Goal: Task Accomplishment & Management: Manage account settings

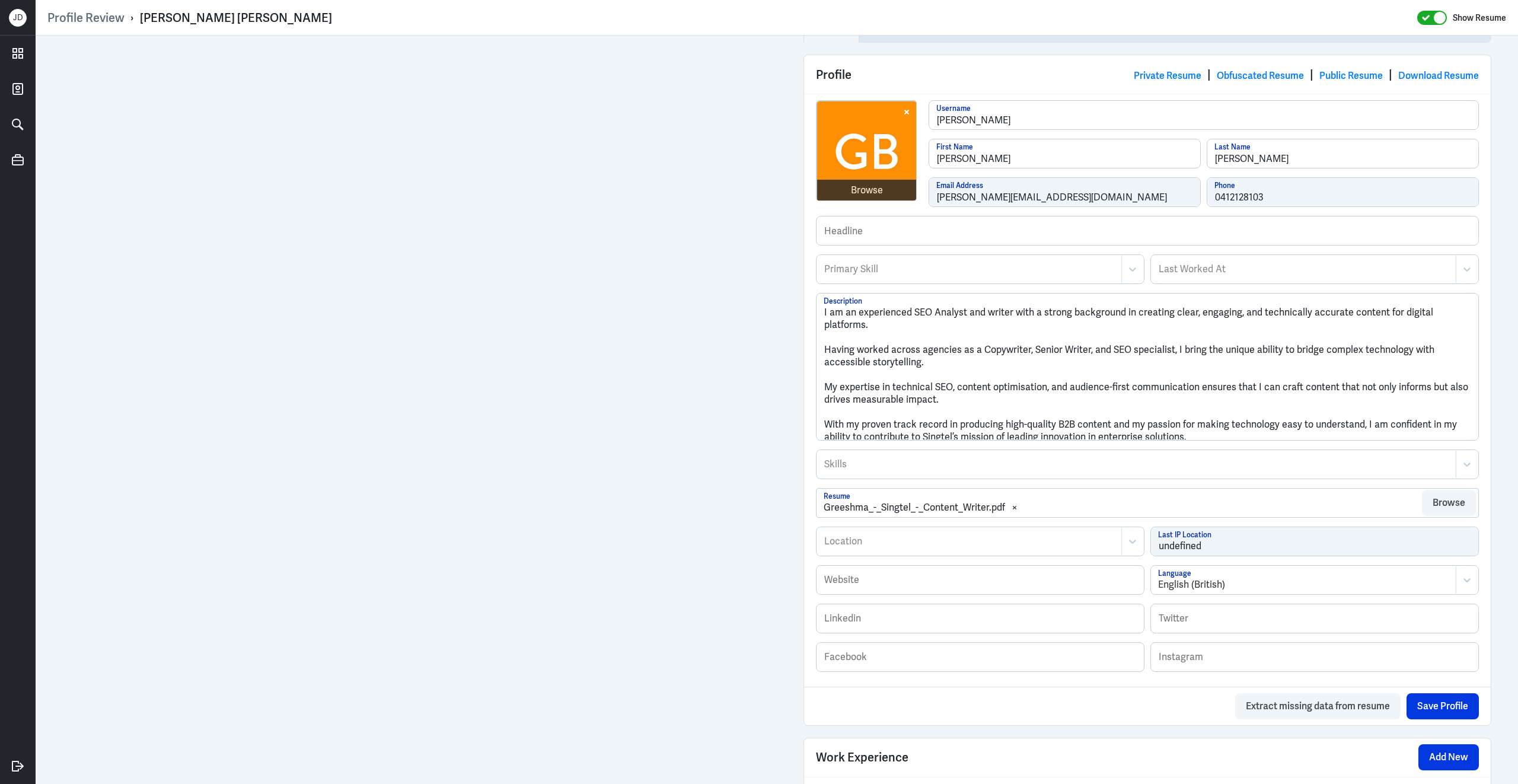
scroll to position [577, 0]
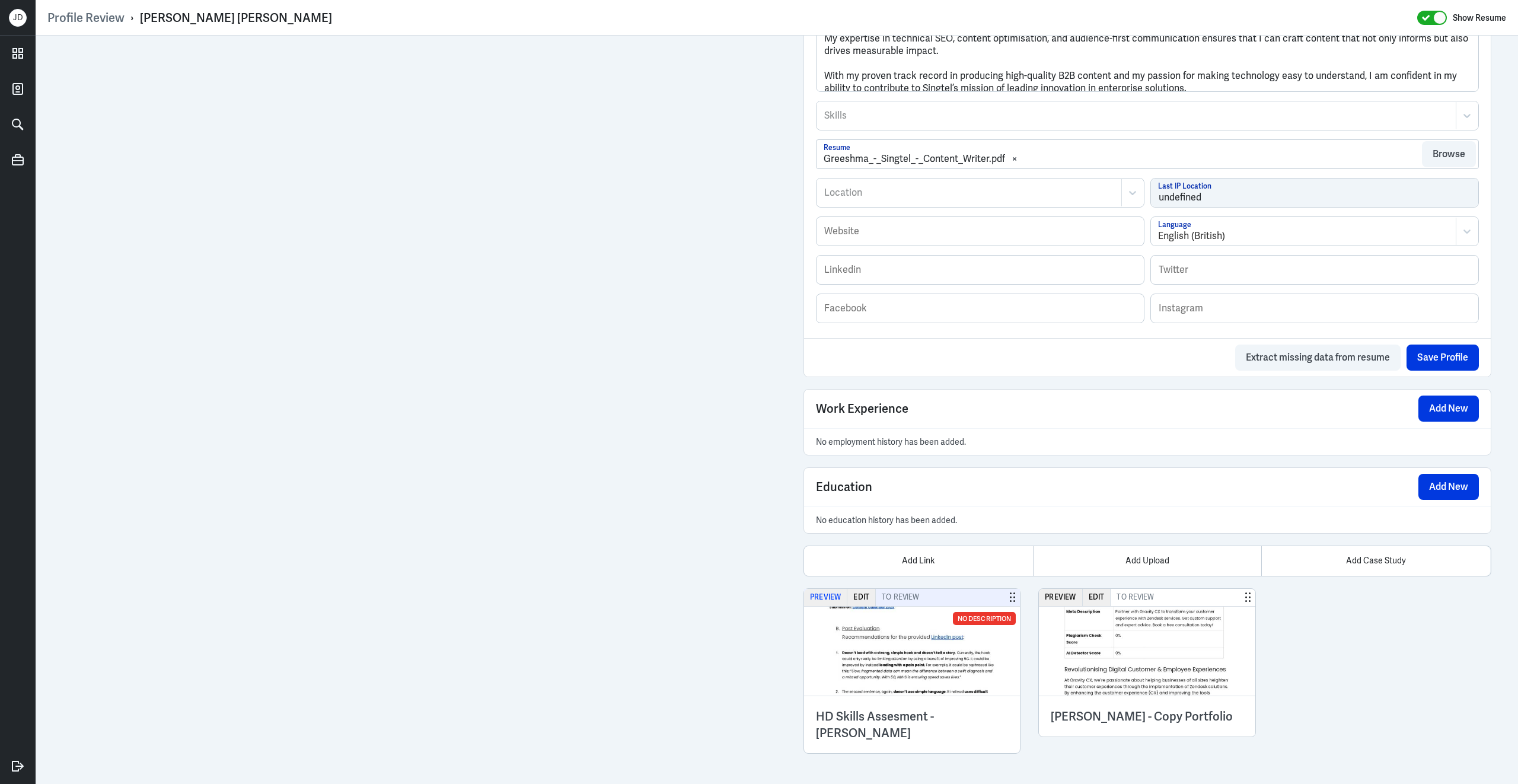
click at [829, 598] on button "Preview" at bounding box center [825, 597] width 43 height 17
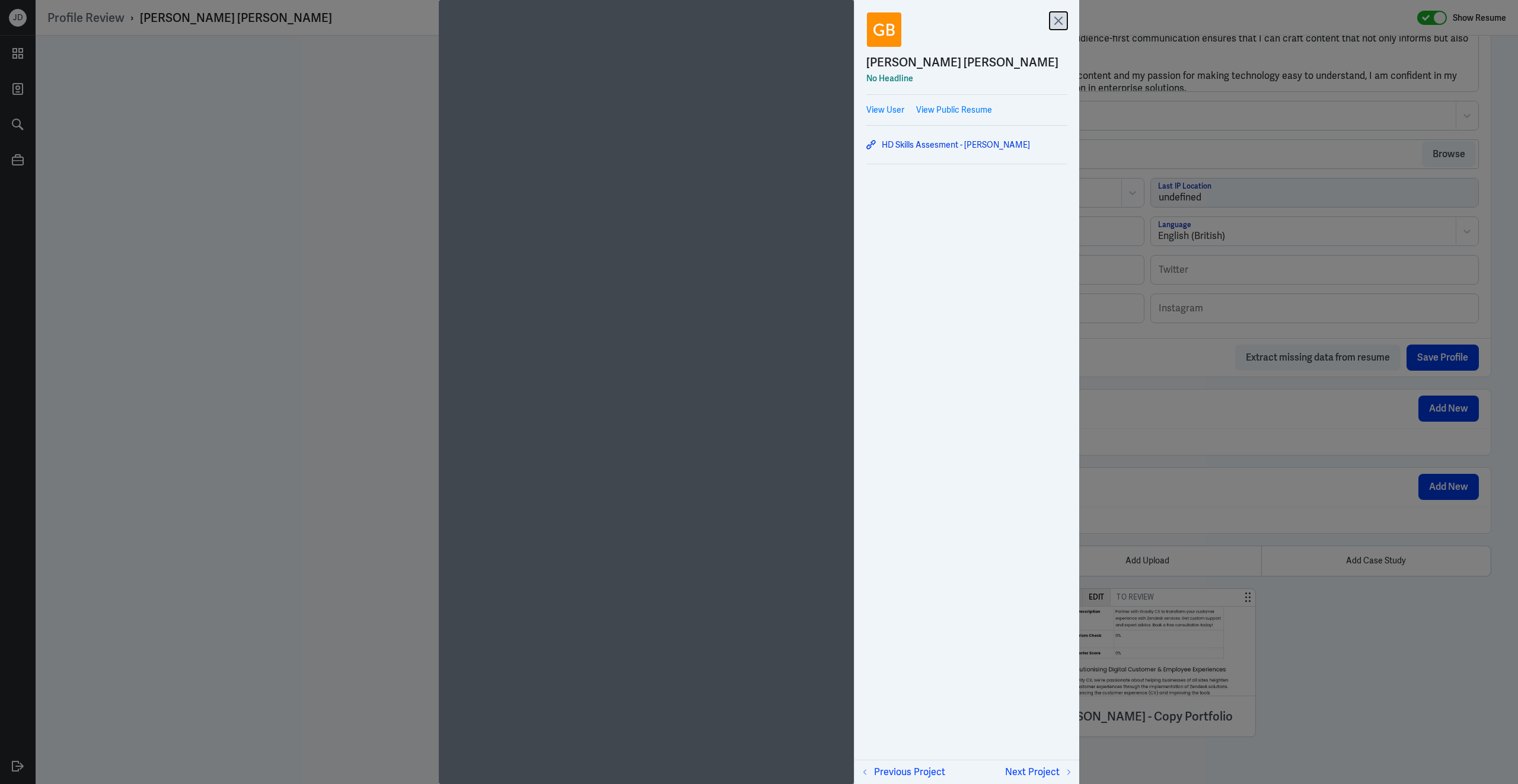
click at [1058, 16] on icon at bounding box center [1058, 21] width 18 height 18
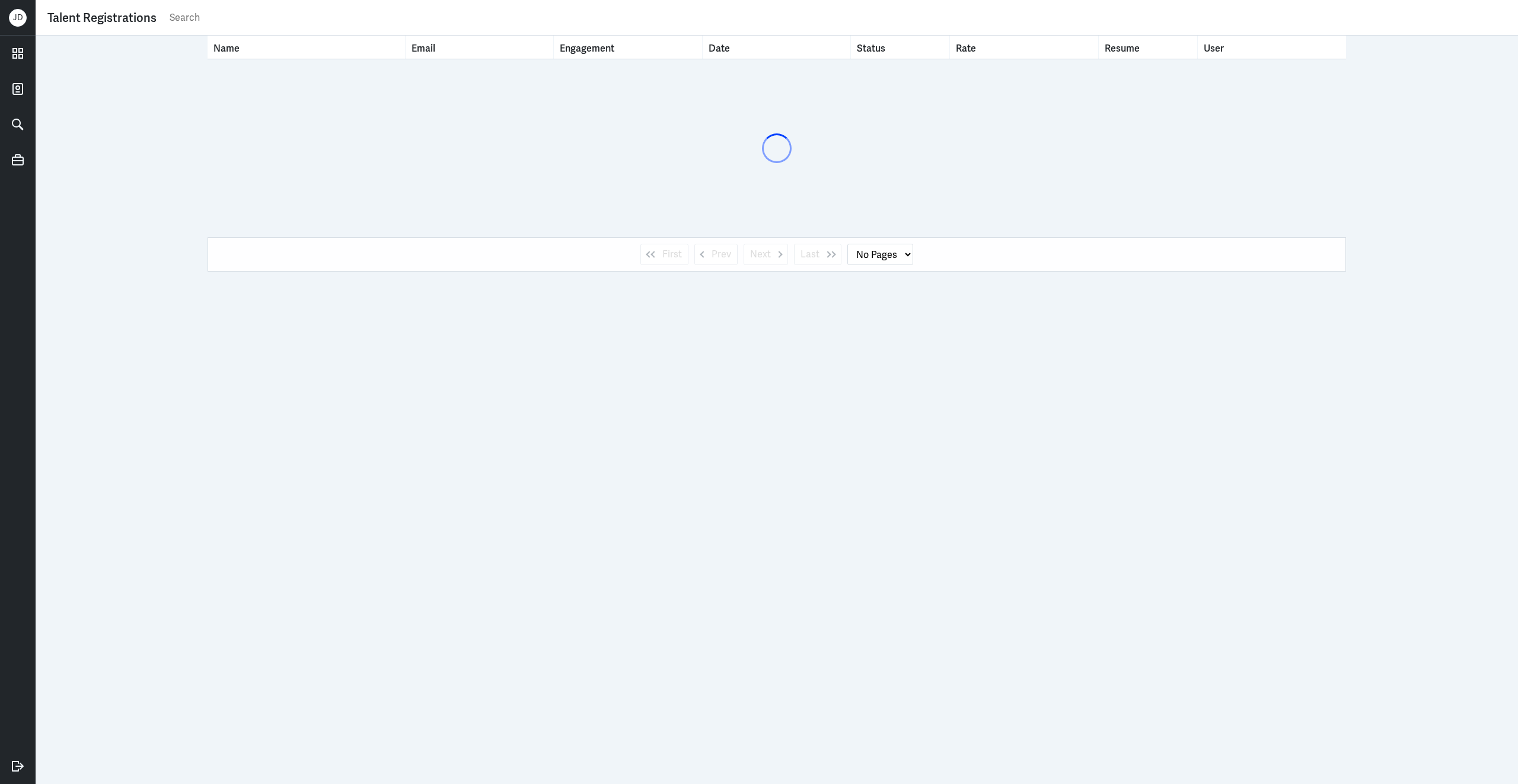
select select "1"
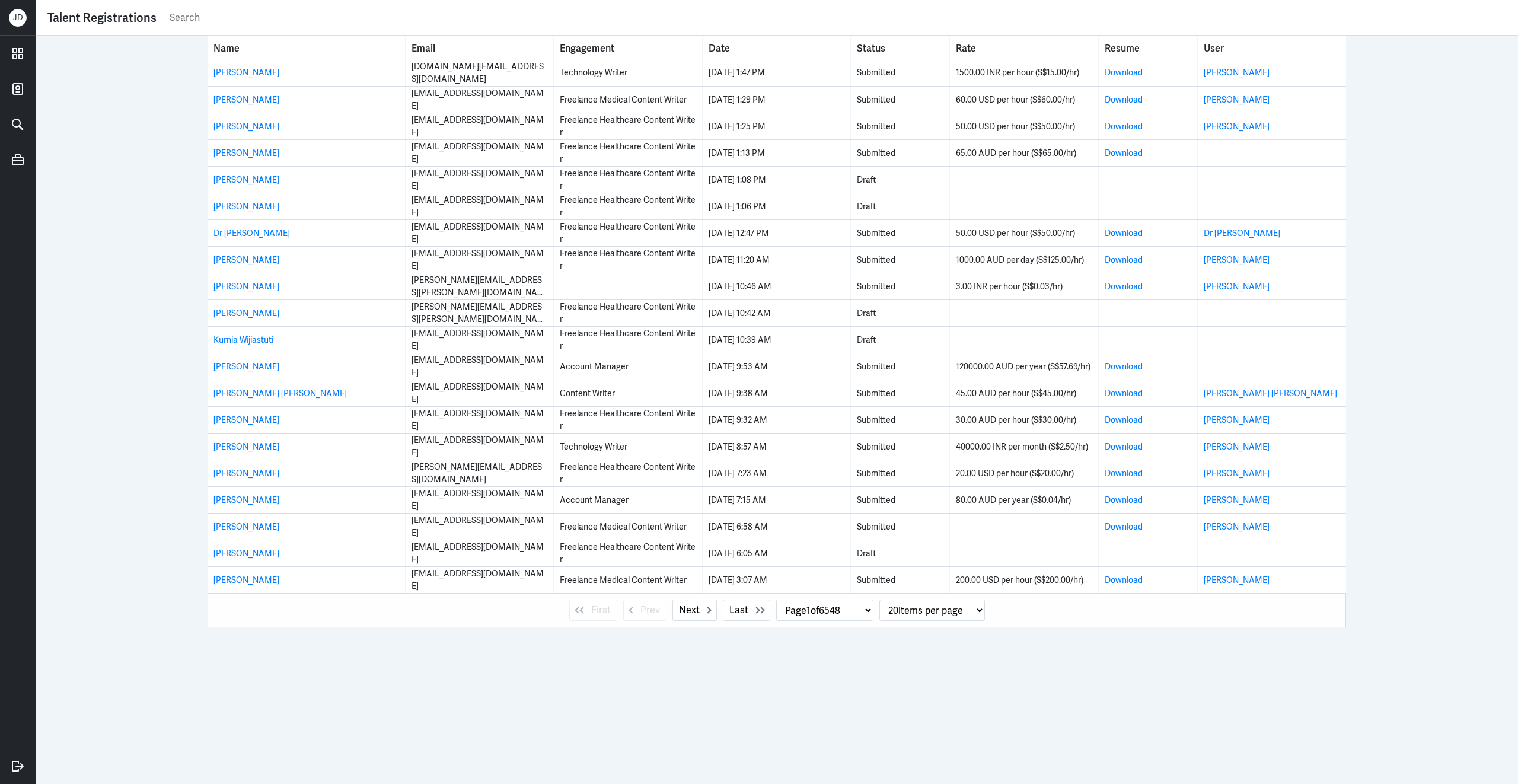
click at [295, 21] on input "text" at bounding box center [838, 18] width 1338 height 18
paste input "[EMAIL_ADDRESS][DOMAIN_NAME]"
type input "kathrinaysabel777@gmail.com"
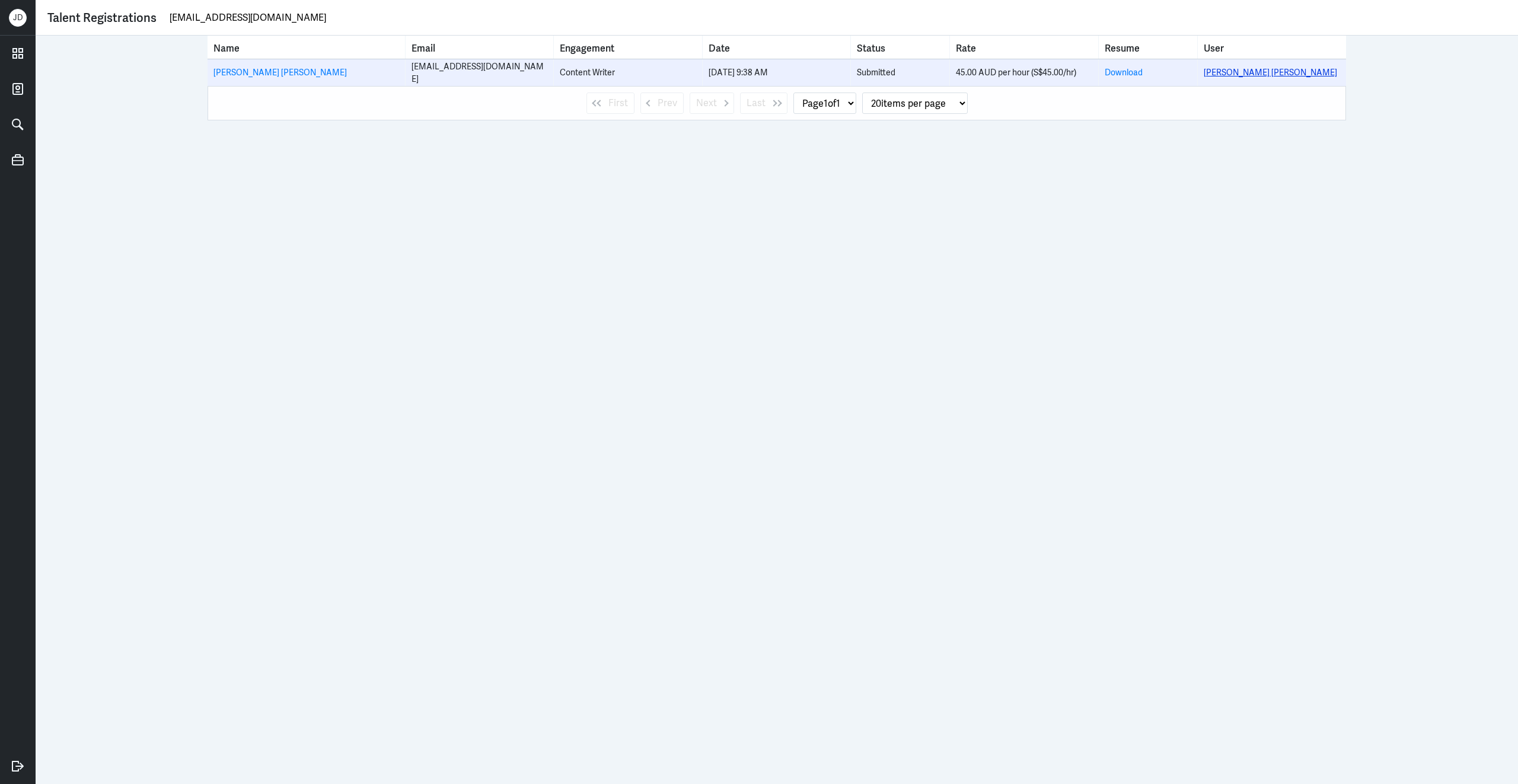
click at [1241, 72] on link "KATHRINA YSABEL FERRER PINEDA" at bounding box center [1270, 72] width 133 height 11
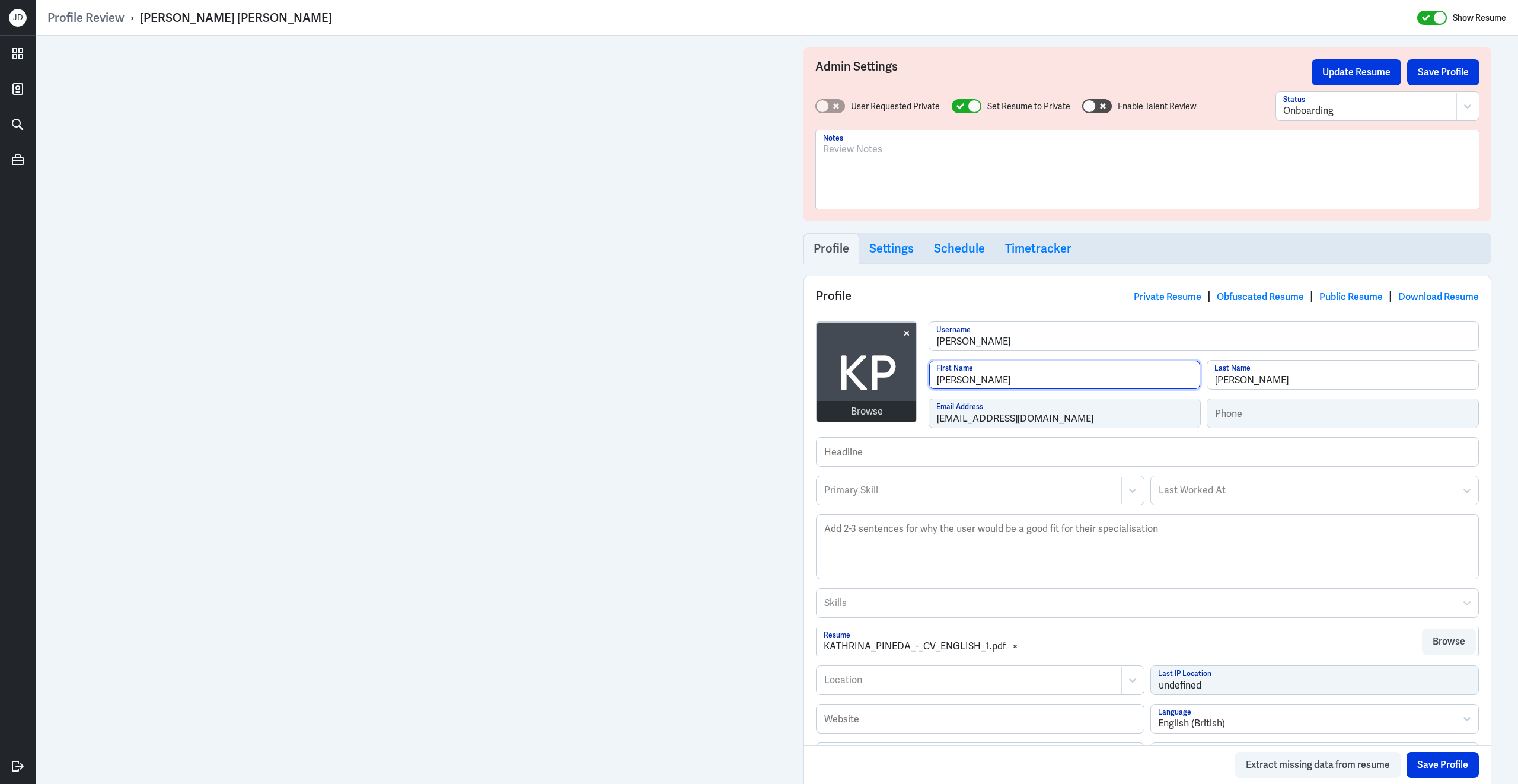
drag, startPoint x: 1065, startPoint y: 384, endPoint x: 867, endPoint y: 384, distance: 198.0
click at [867, 384] on div "Browse kathrina-ysabel-ferrer-pineda Username KATHRINA YSABEL FERRER First Name…" at bounding box center [1147, 379] width 663 height 116
type input "Kathrina"
type input "Pineda"
click at [1423, 763] on button "Save Profile" at bounding box center [1443, 765] width 72 height 26
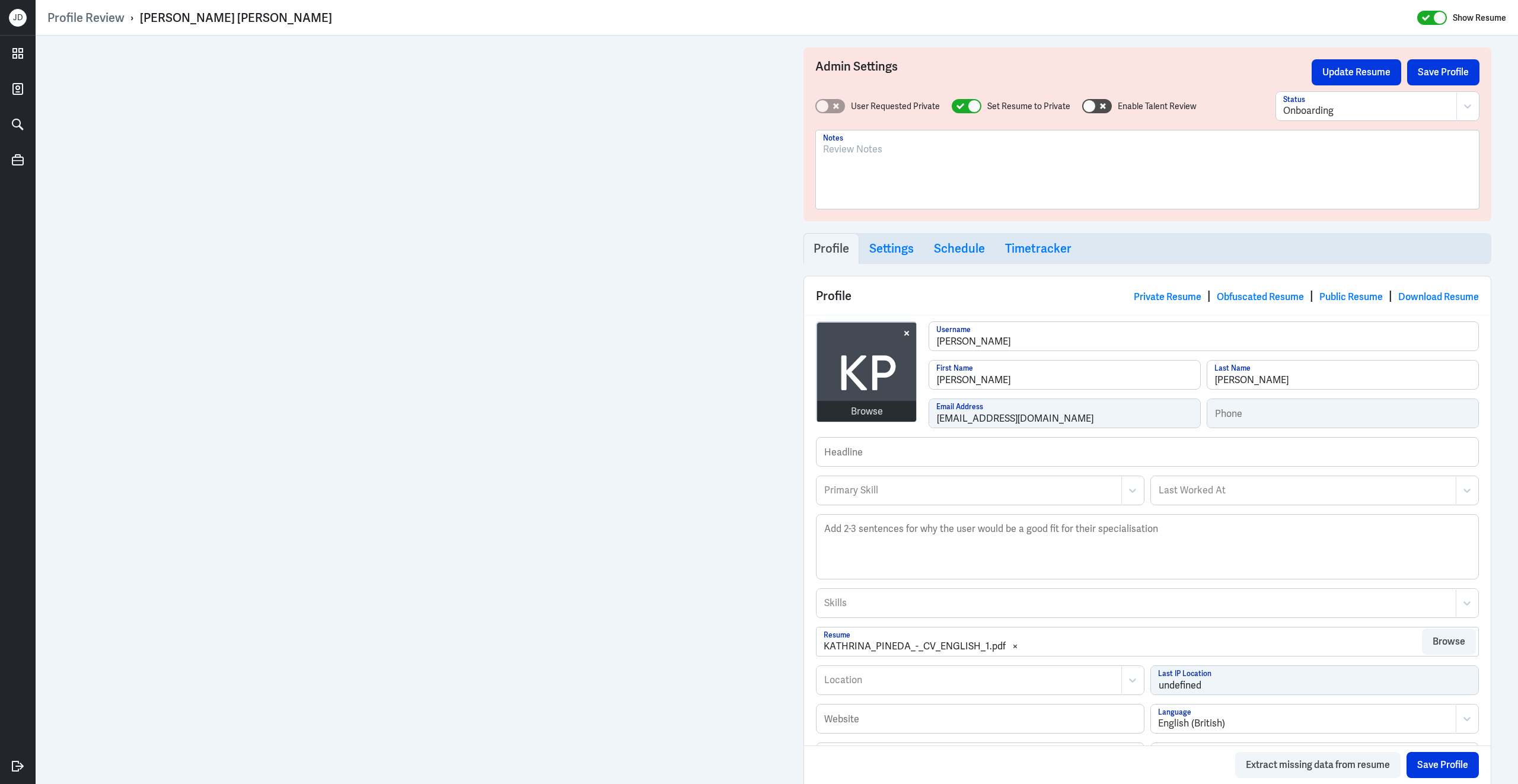
click at [892, 182] on div at bounding box center [1148, 174] width 649 height 64
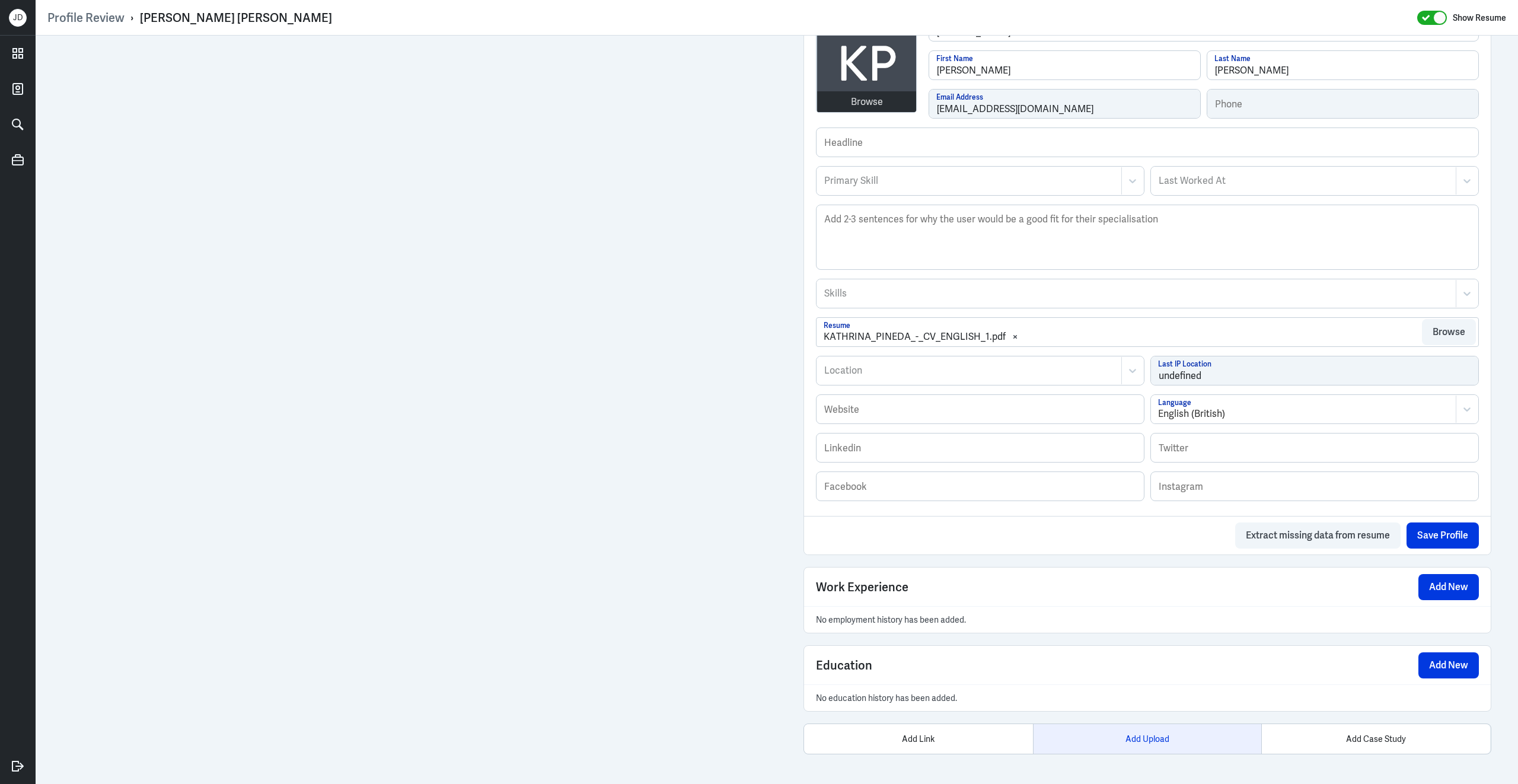
click at [1142, 740] on div "Add Upload" at bounding box center [1148, 739] width 229 height 30
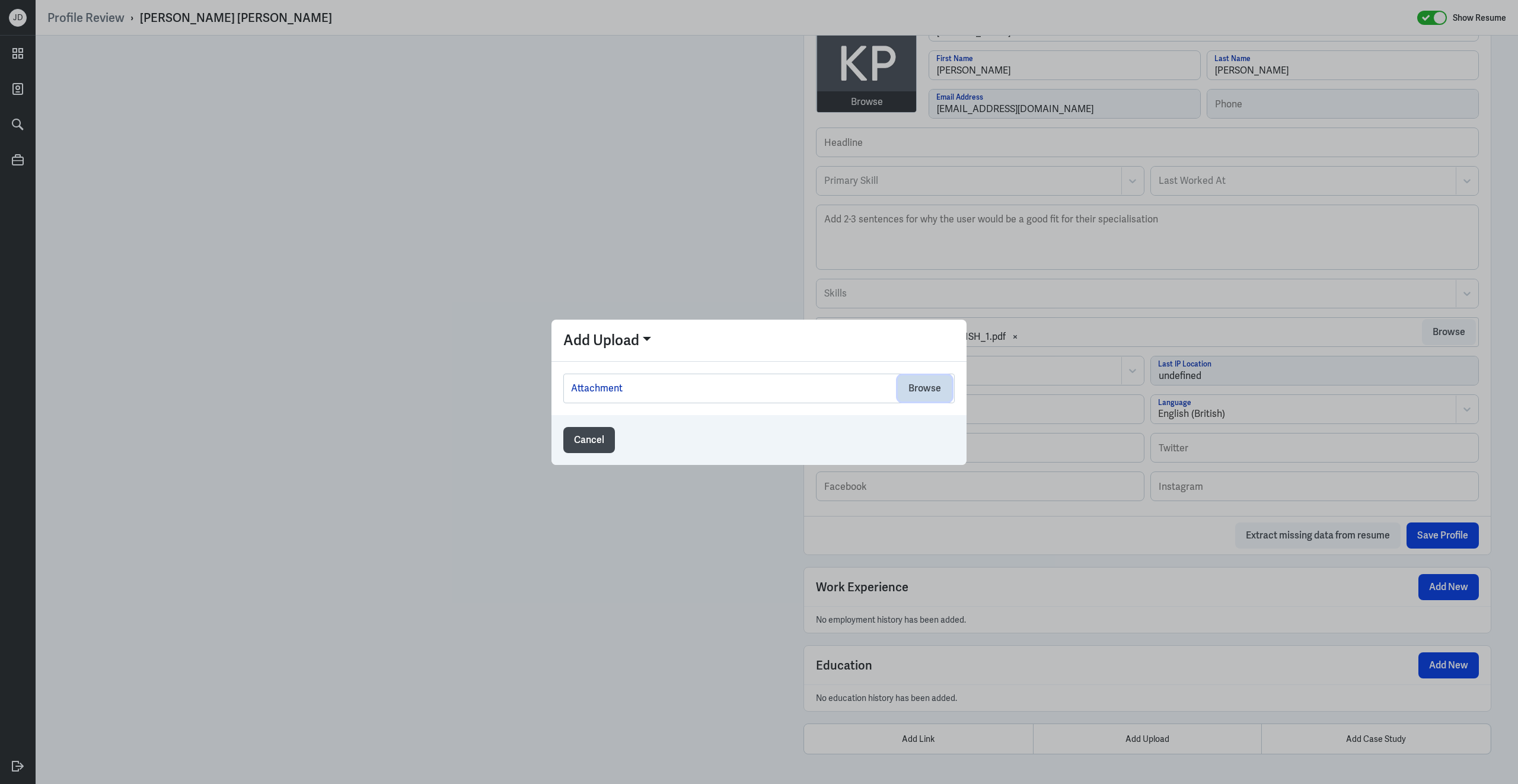
click at [923, 387] on button "Browse" at bounding box center [925, 388] width 54 height 26
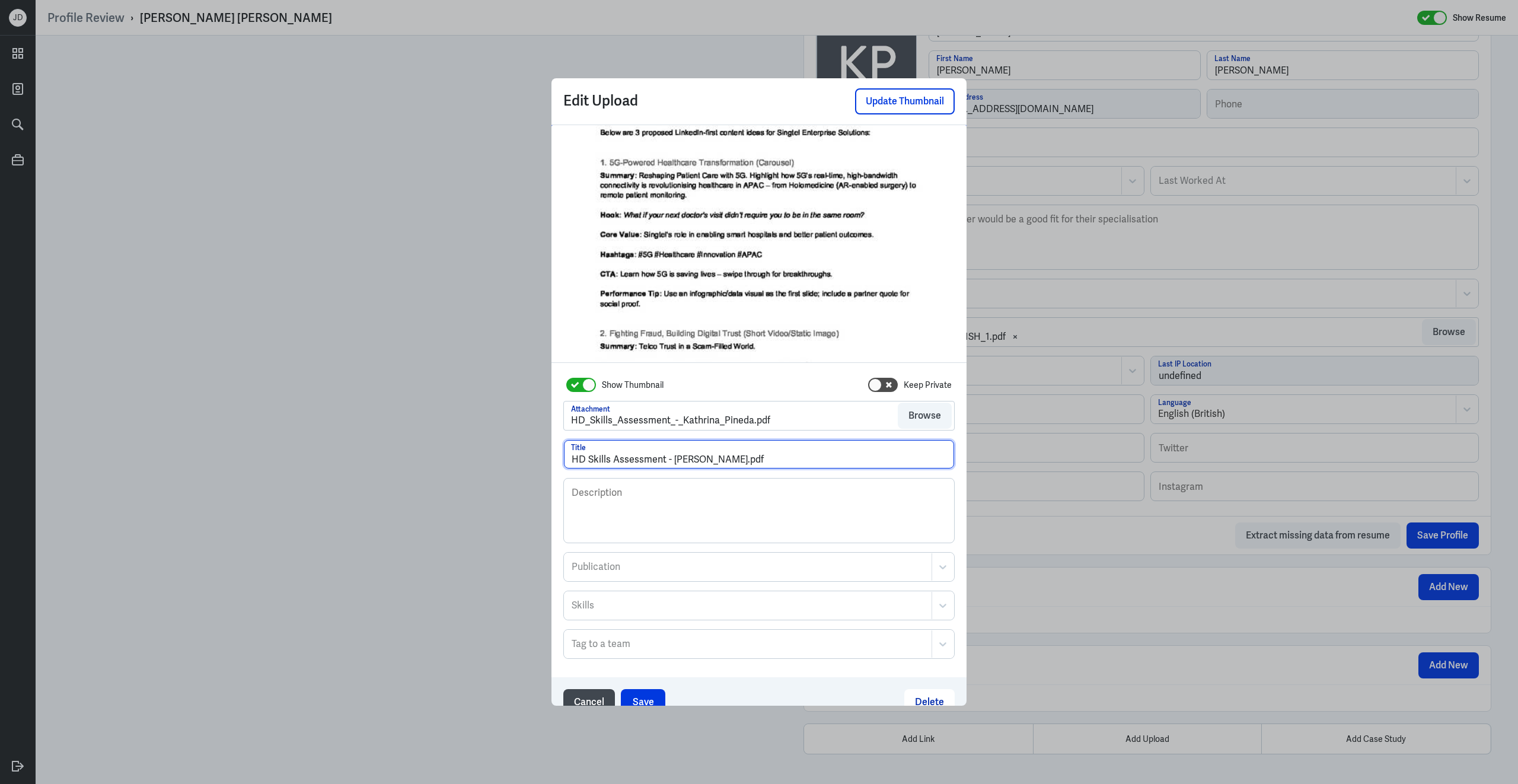
drag, startPoint x: 741, startPoint y: 463, endPoint x: 851, endPoint y: 462, distance: 110.0
click at [853, 463] on input "HD Skills Assessment - Kathrina Pineda.pdf" at bounding box center [759, 454] width 390 height 28
type input "HD Skills Assessment - Kathrina Pineda"
click at [642, 695] on button "Save" at bounding box center [642, 702] width 44 height 26
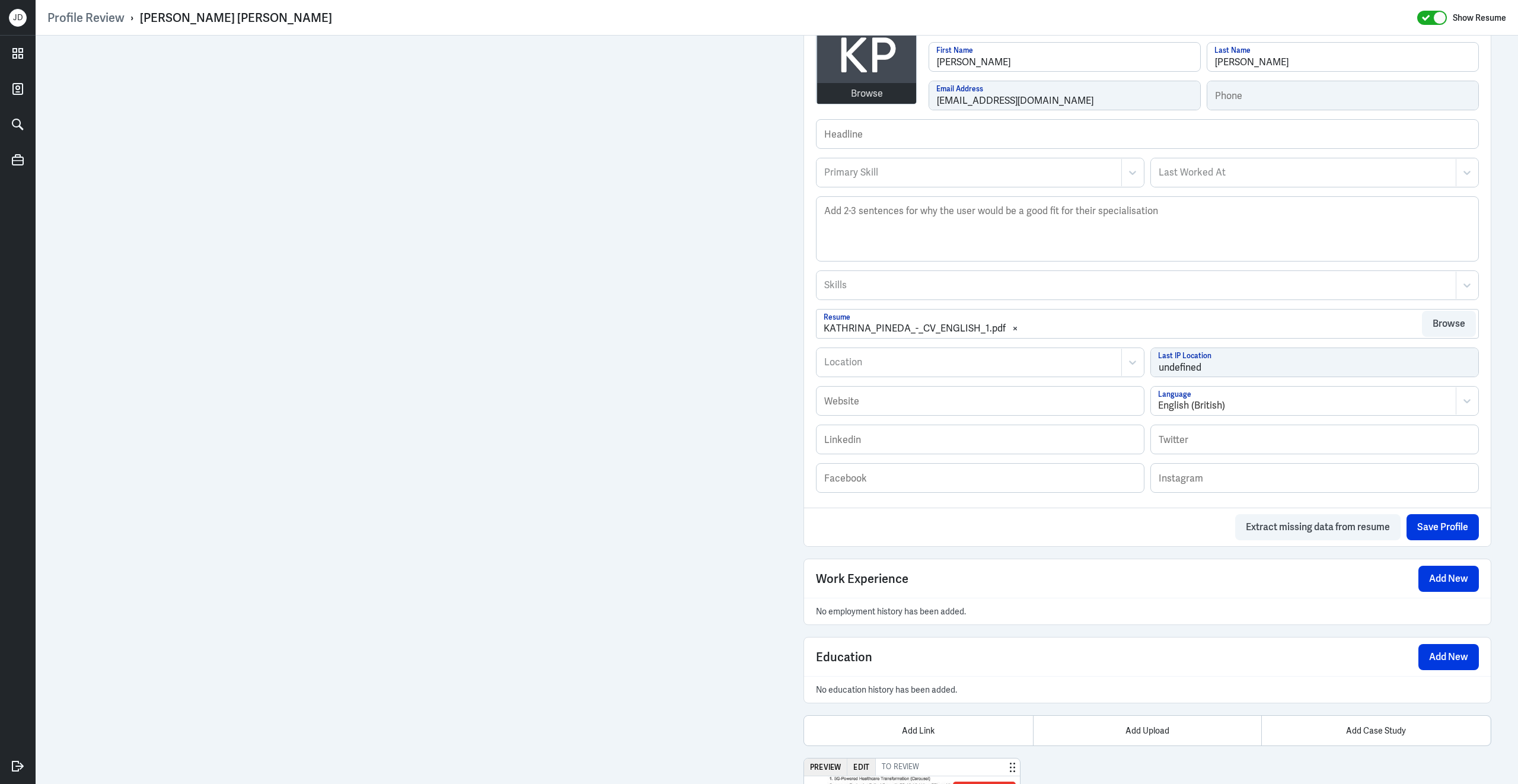
scroll to position [496, 0]
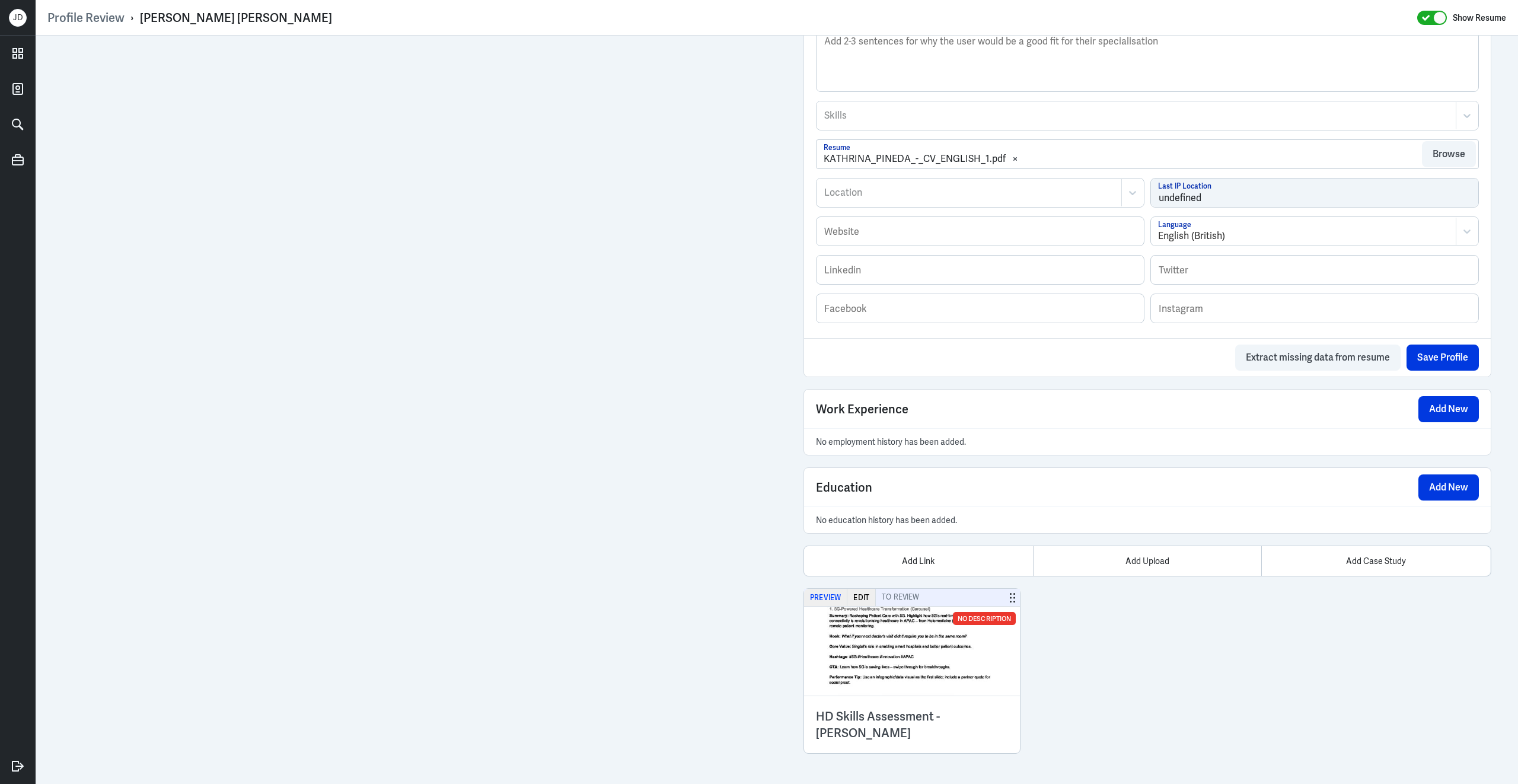
click at [823, 597] on button "Preview" at bounding box center [825, 597] width 43 height 17
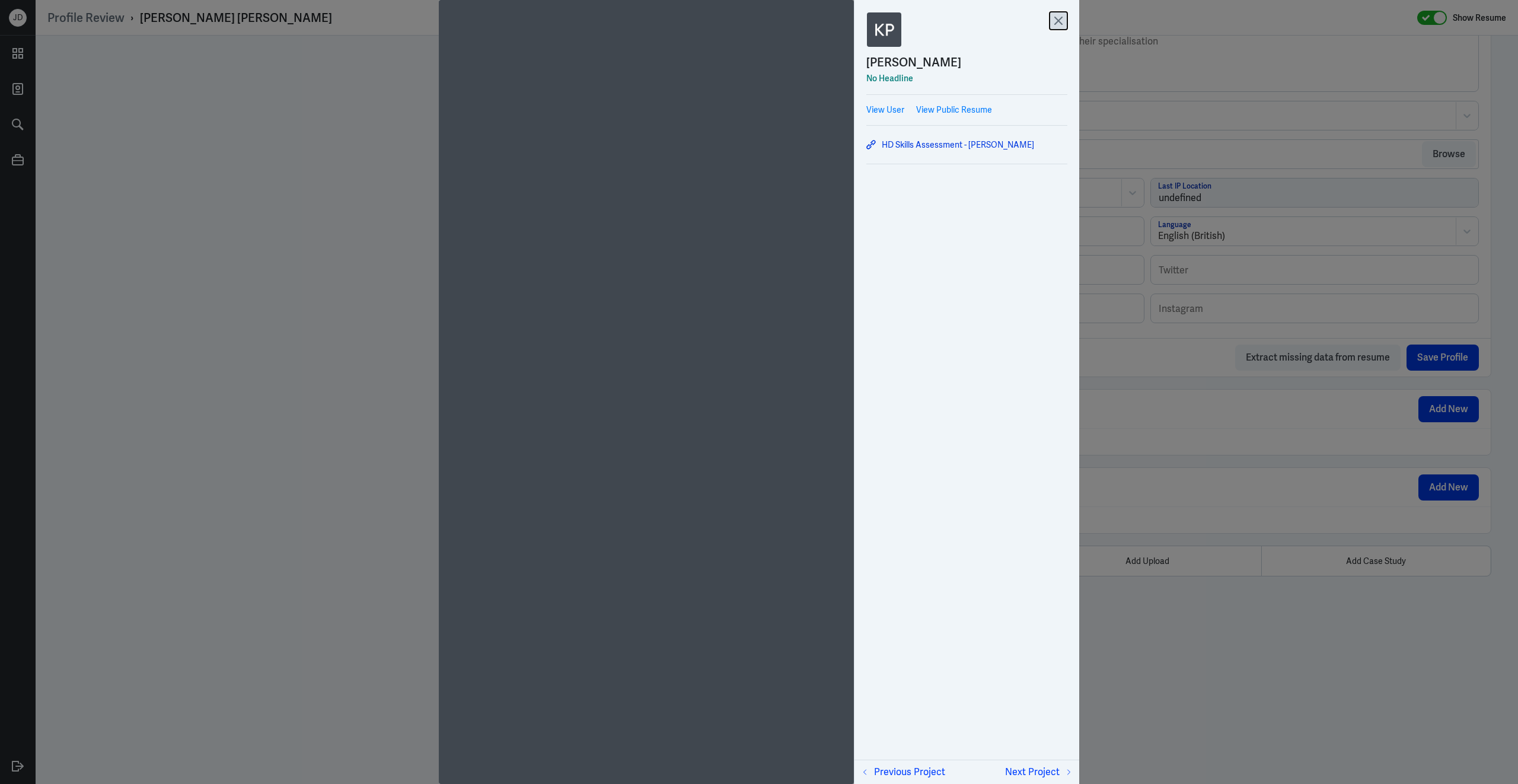
click at [1054, 19] on icon at bounding box center [1058, 21] width 18 height 18
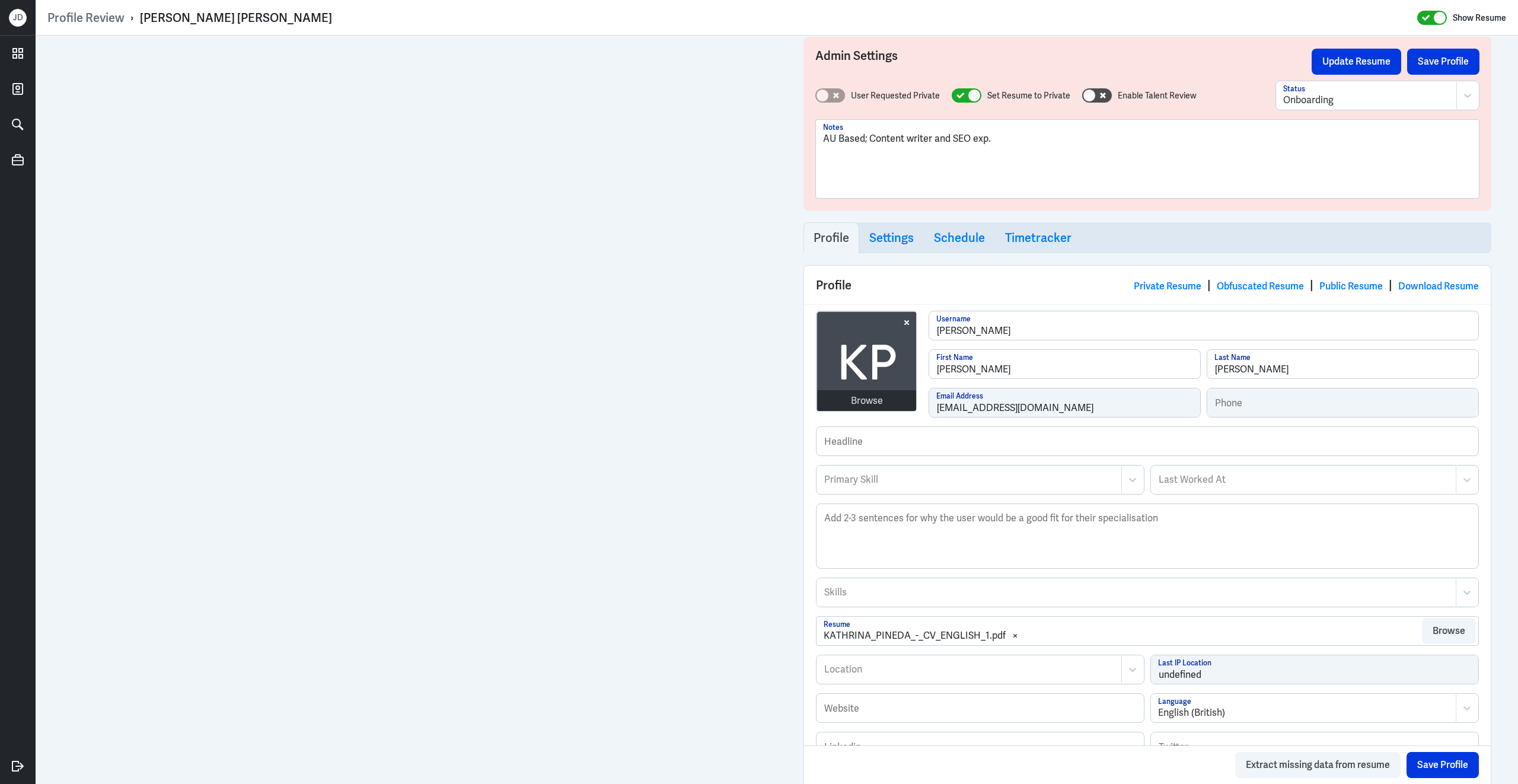
scroll to position [0, 0]
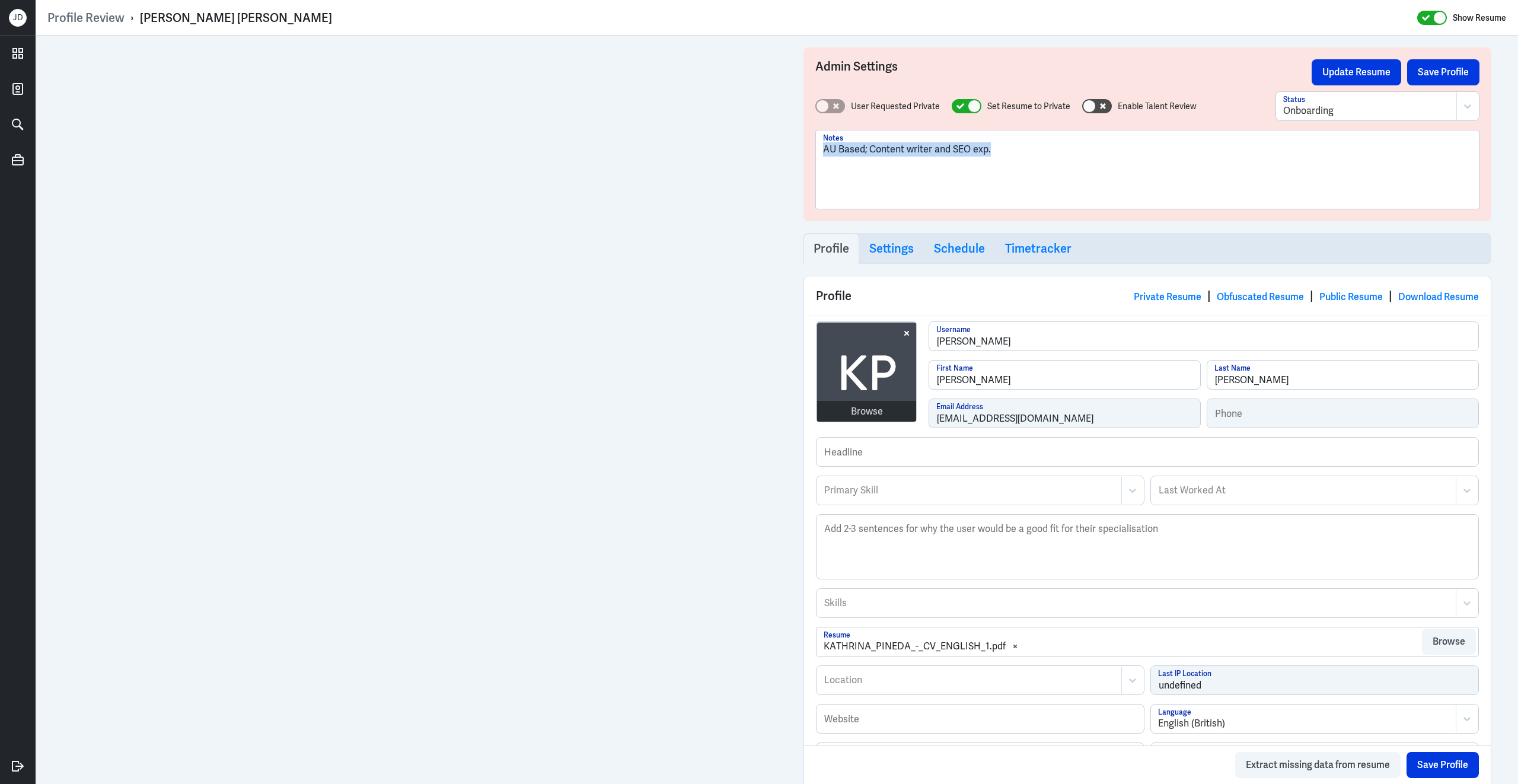
drag, startPoint x: 1051, startPoint y: 146, endPoint x: 746, endPoint y: 116, distance: 306.5
click at [683, 22] on div "Profile Review › KATHRINA YSABEL FERRER PINEDA Show Resume Admin Settings Updat…" at bounding box center [776, 392] width 1483 height 784
copy p "AU Based; Content writer and SEO exp."
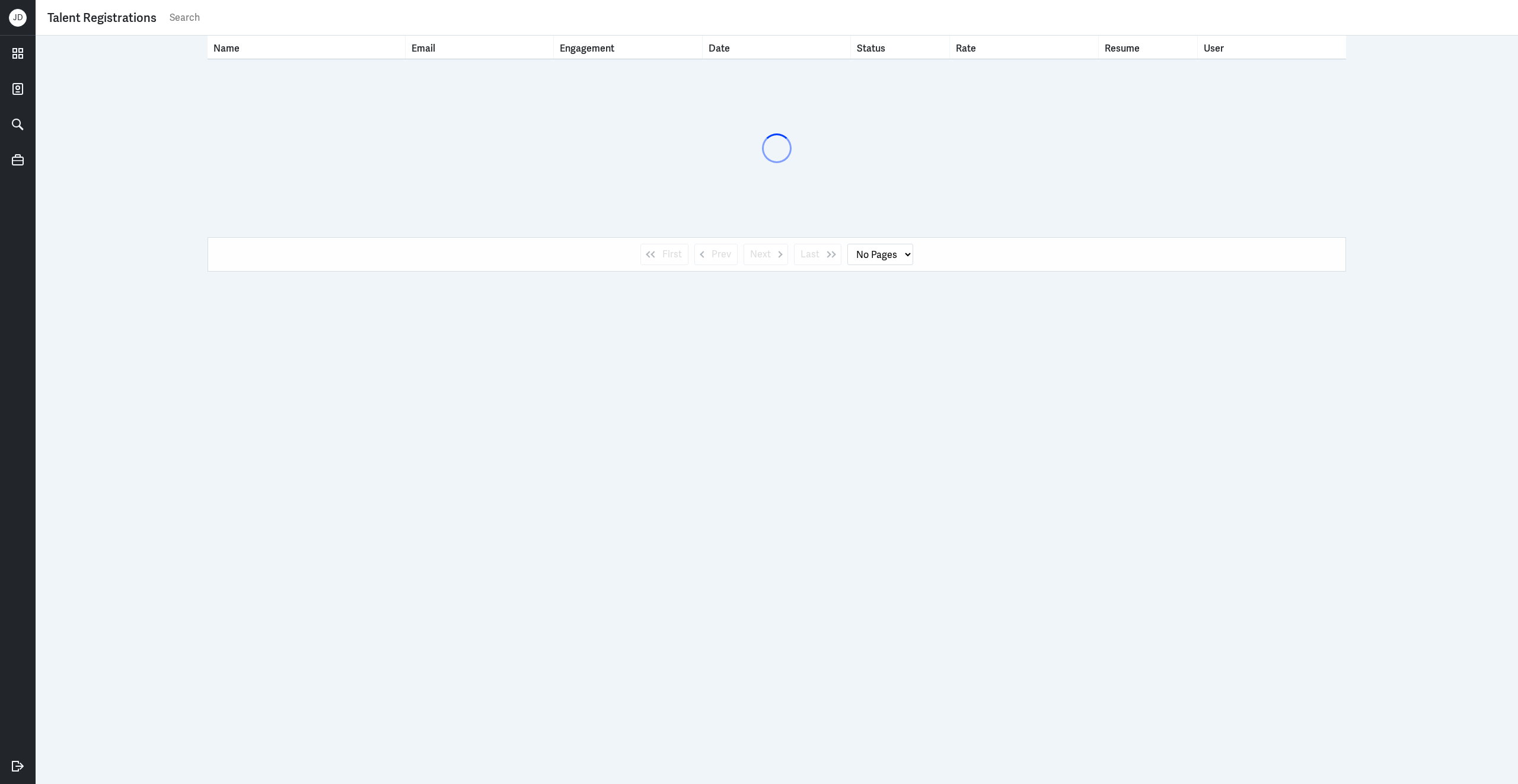
select select "1"
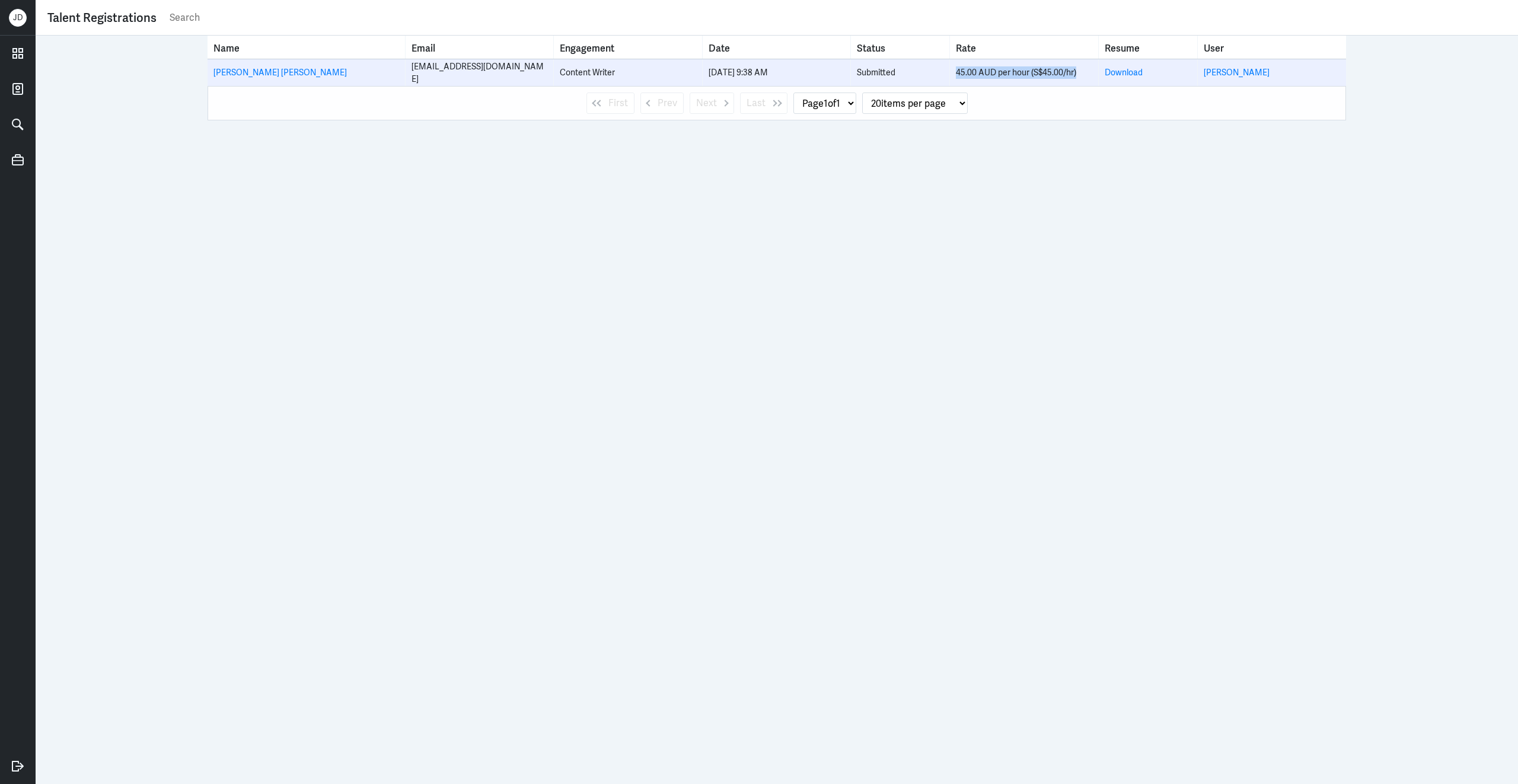
drag, startPoint x: 958, startPoint y: 72, endPoint x: 1081, endPoint y: 74, distance: 123.0
click at [1082, 75] on div "45.00 AUD per hour (S$45.00/hr)" at bounding box center [1024, 72] width 136 height 12
copy div "45.00 AUD per hour (S$45.00/hr)"
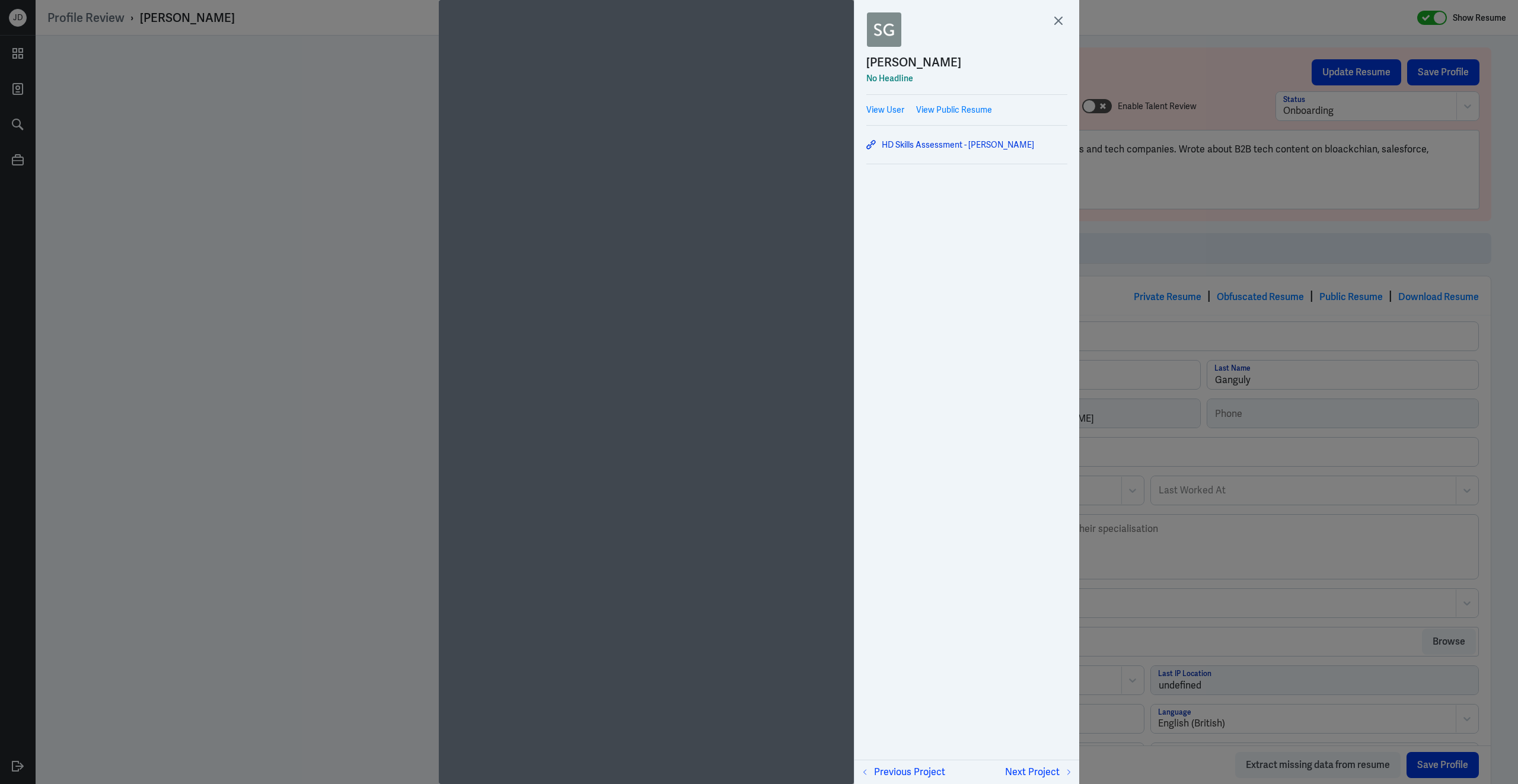
scroll to position [484, 0]
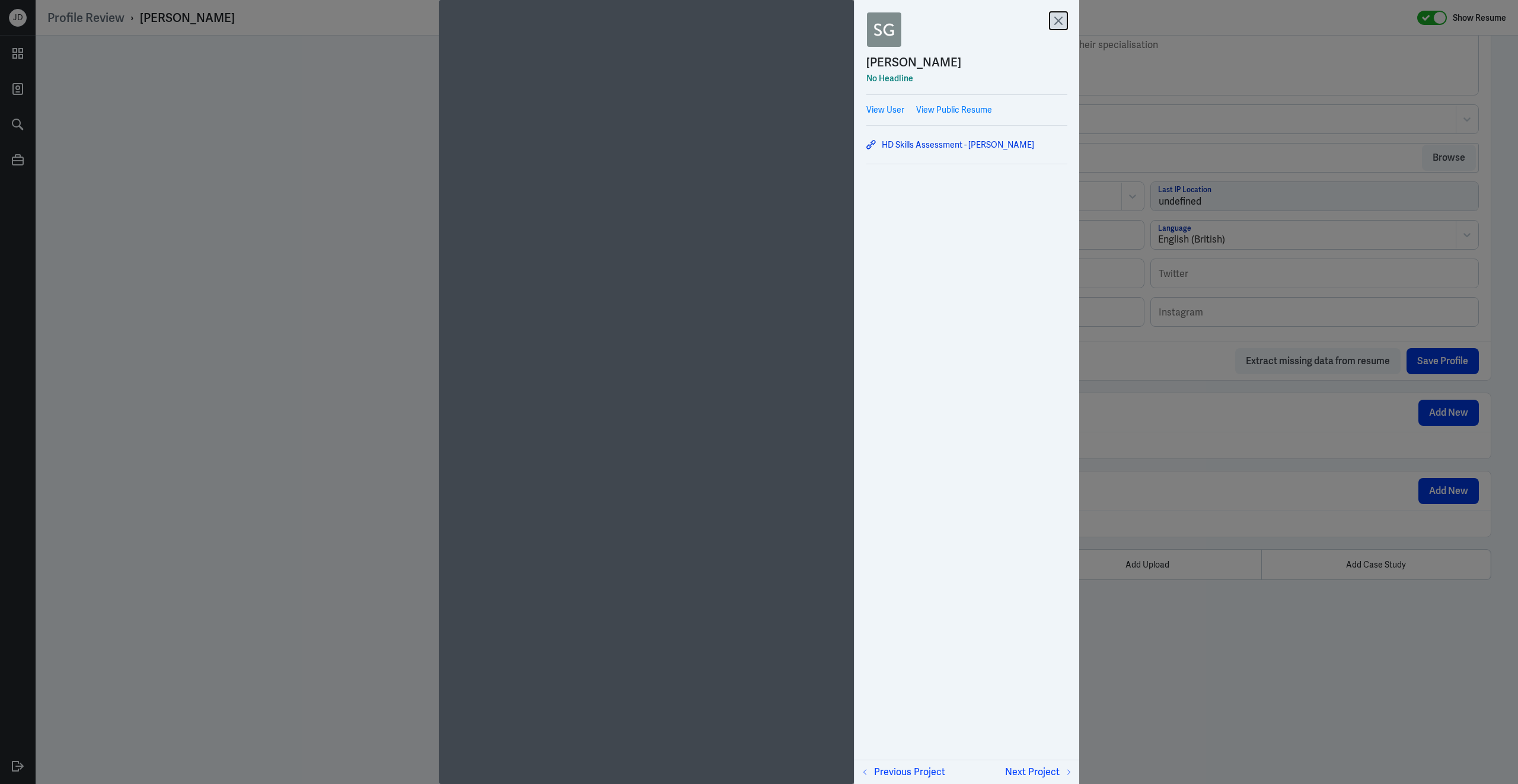
click at [1062, 24] on icon at bounding box center [1058, 21] width 7 height 7
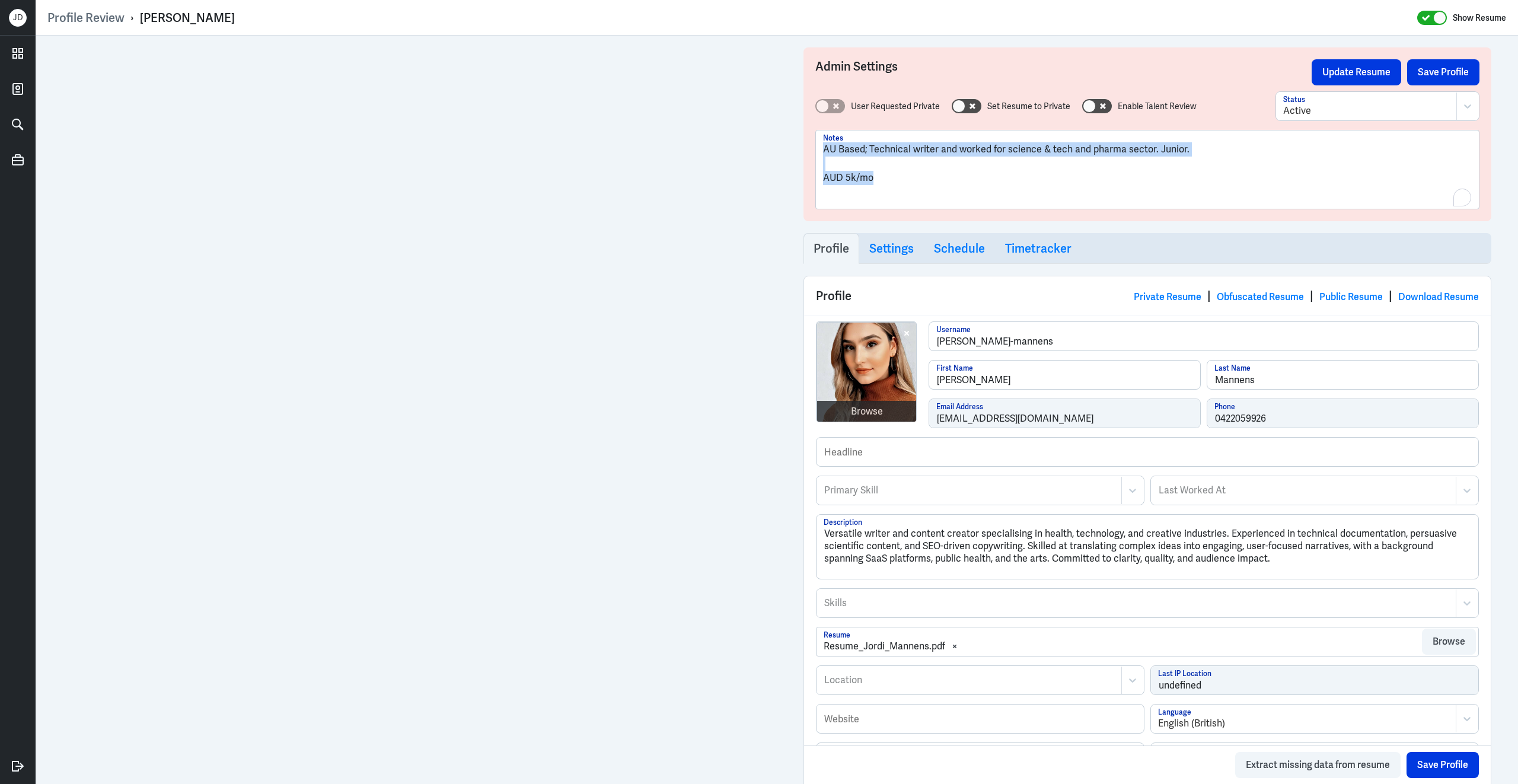
drag, startPoint x: 891, startPoint y: 178, endPoint x: 809, endPoint y: 137, distance: 91.7
click at [809, 137] on div "Admin Settings Update Resume Save Profile User Requested Private Set Resume to …" at bounding box center [1147, 135] width 688 height 174
copy div "AU Based; Technical writer and worked for science & tech and pharma sector. Jun…"
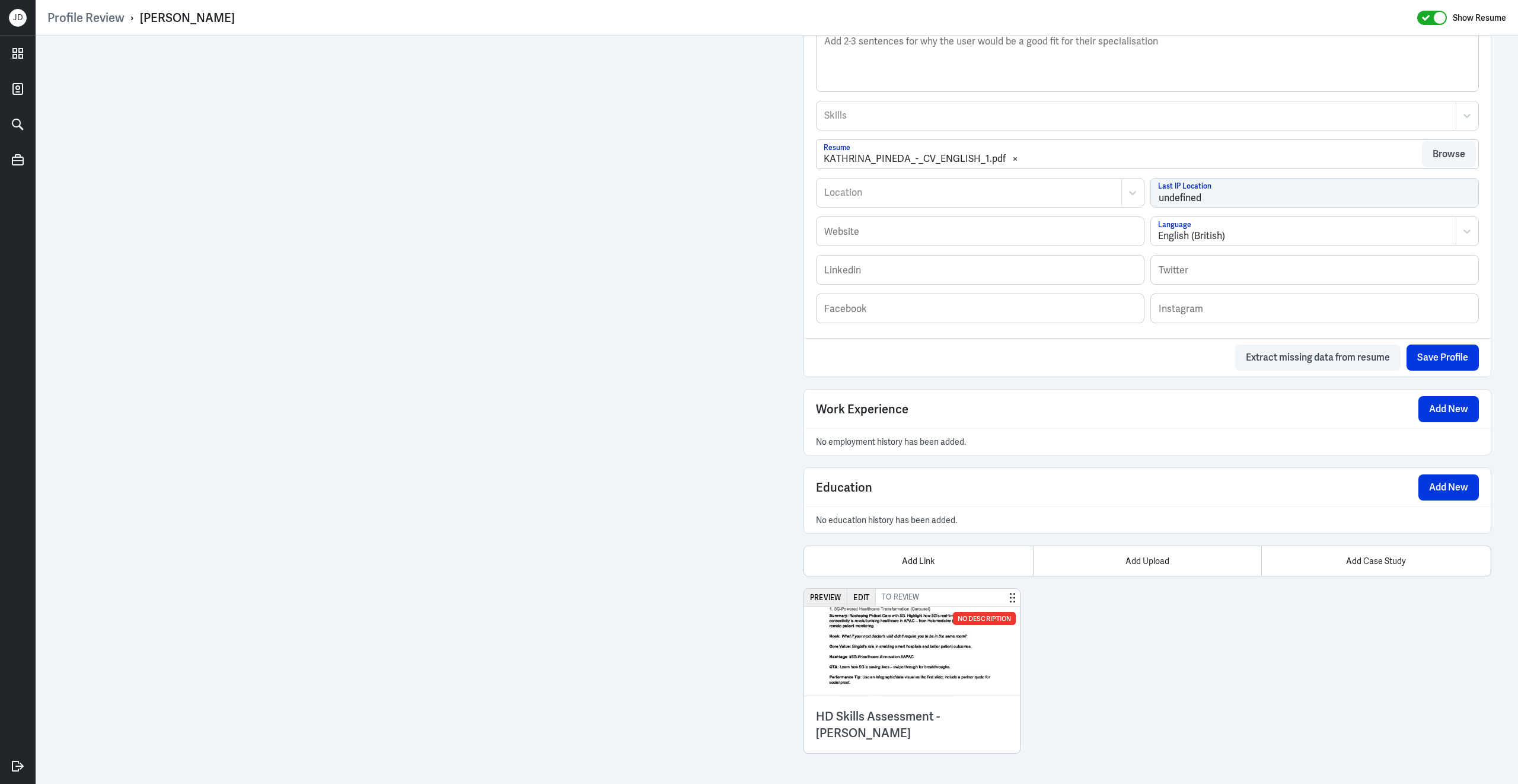
scroll to position [496, 0]
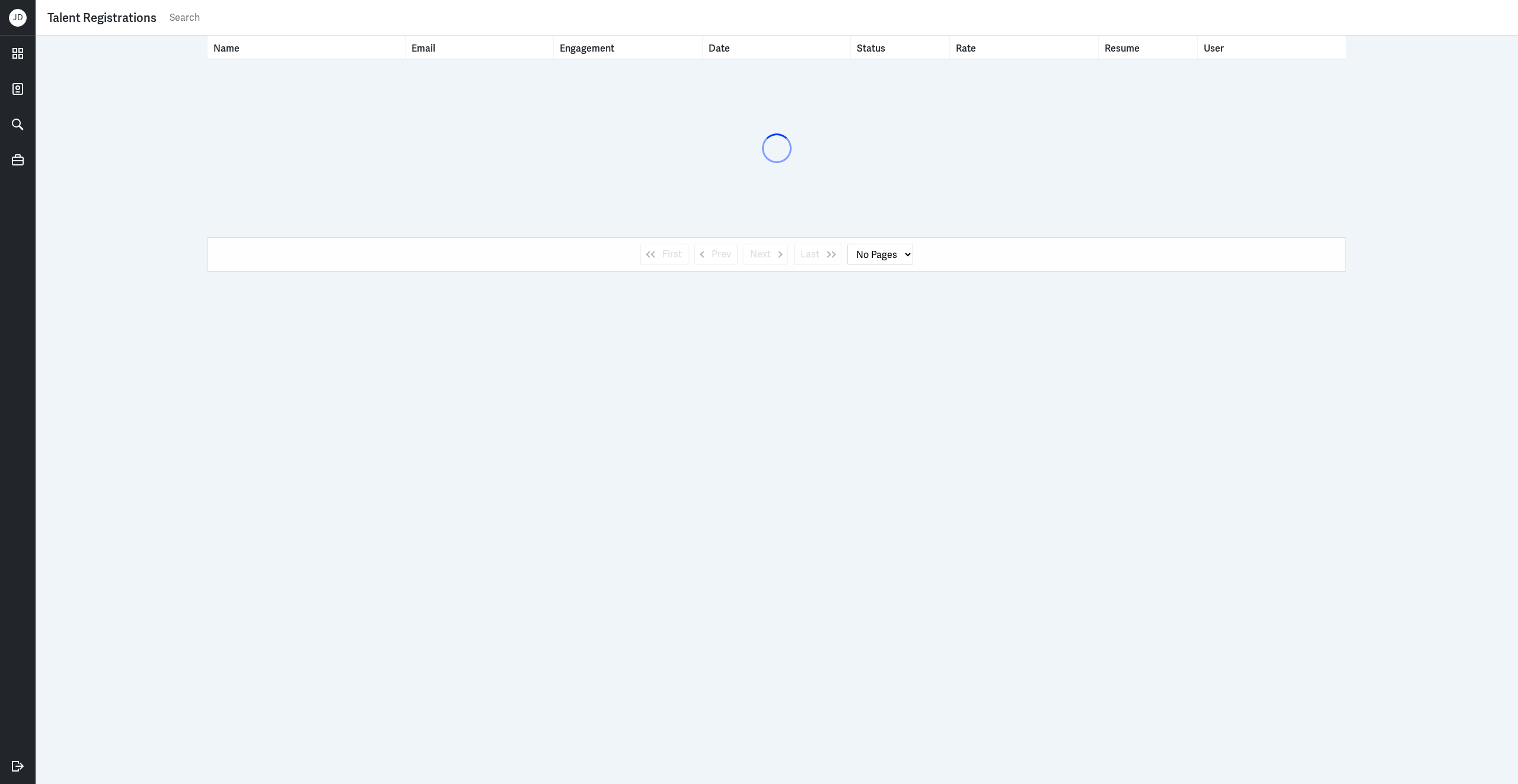
select select "1"
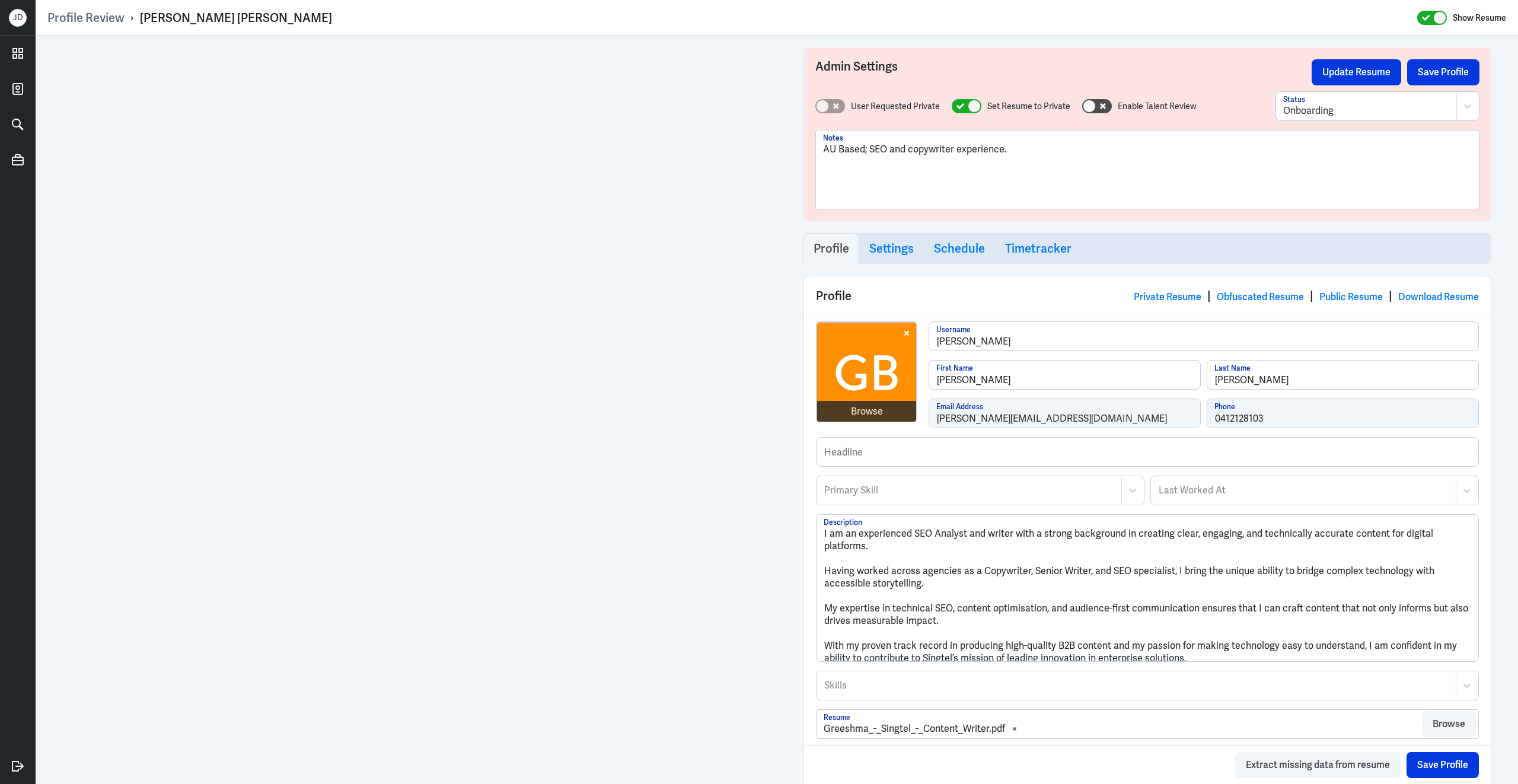
scroll to position [566, 0]
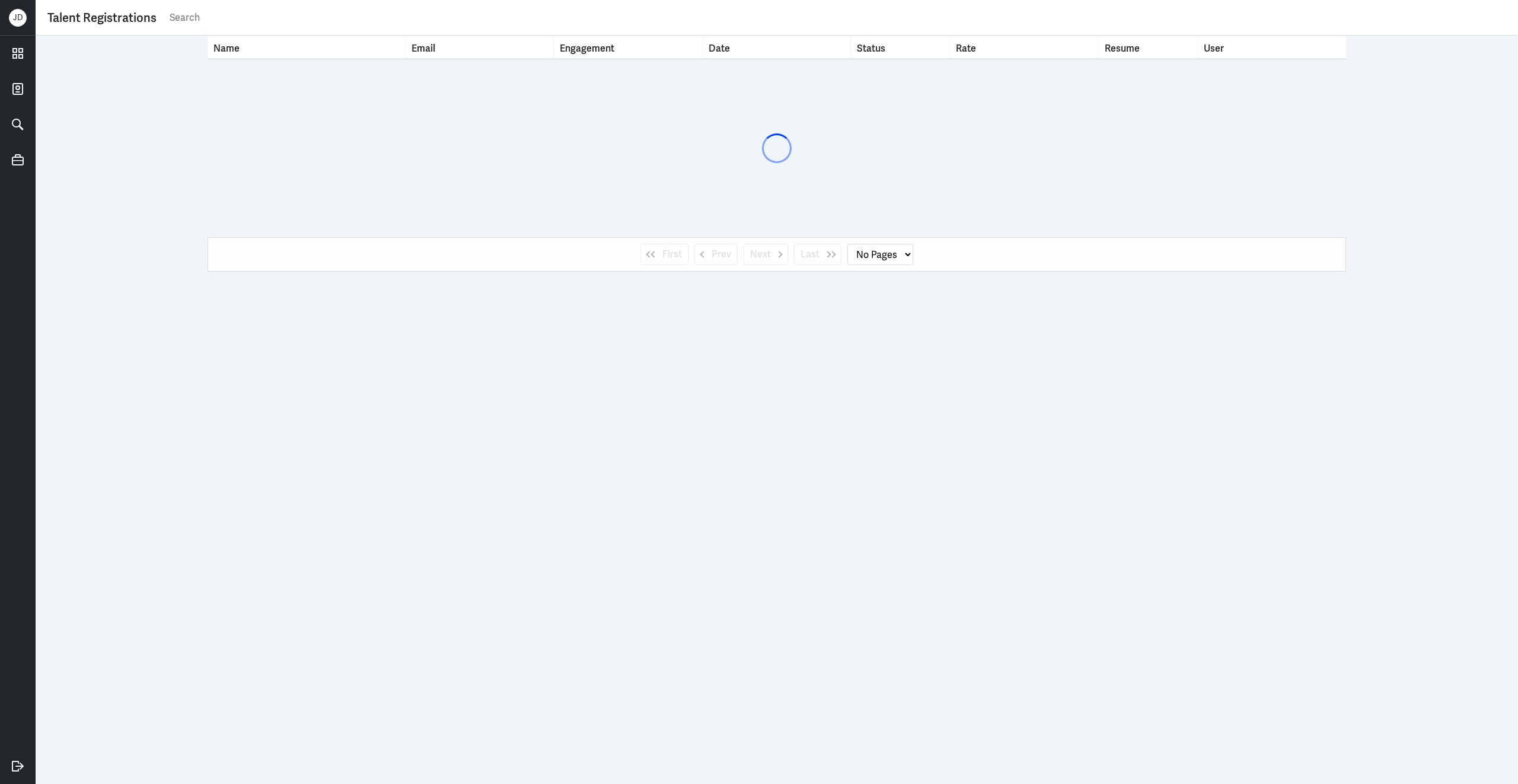
click at [460, 14] on input "text" at bounding box center [838, 18] width 1338 height 18
type input "animesh pande"
select select "1"
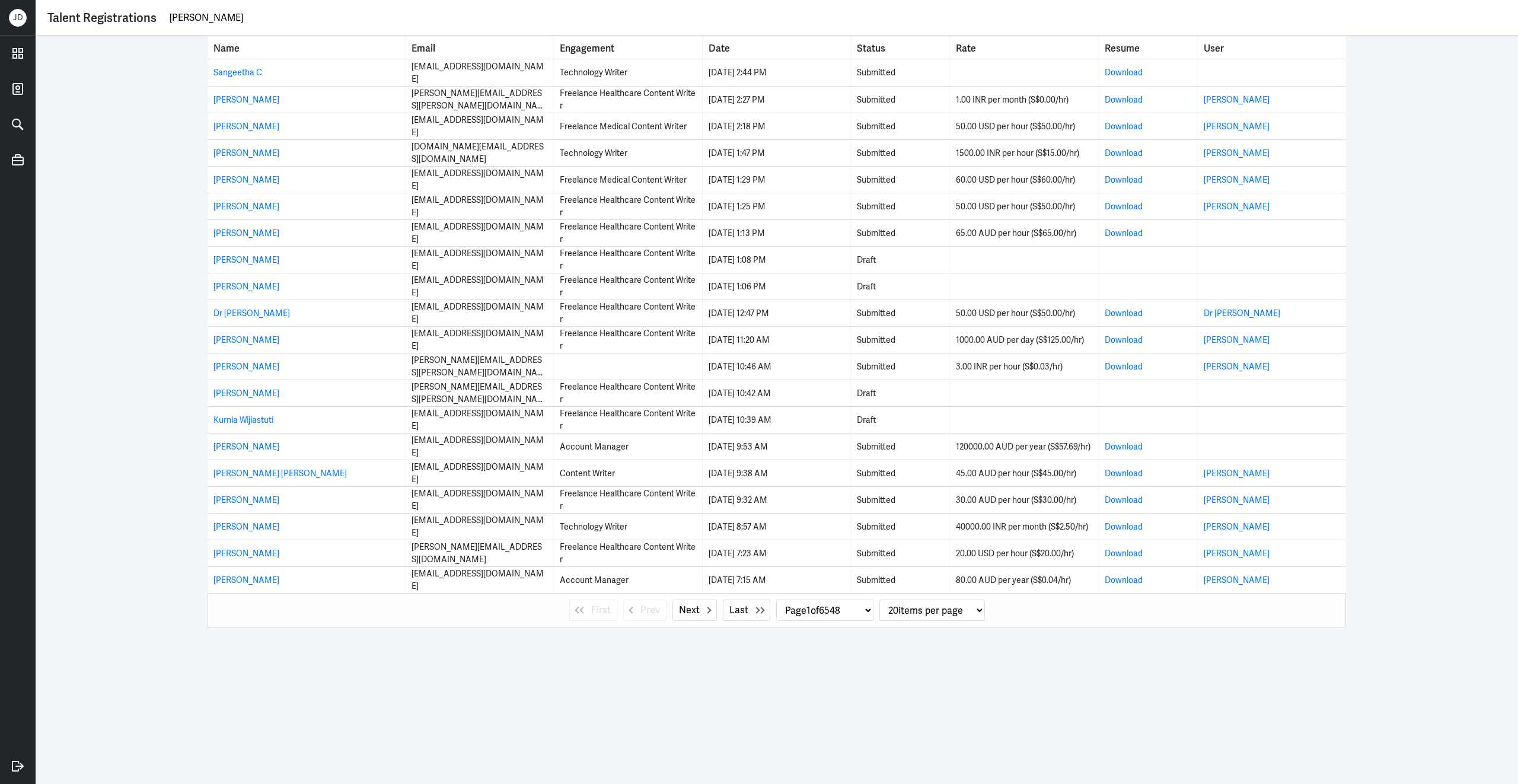
type input "animesh pandey"
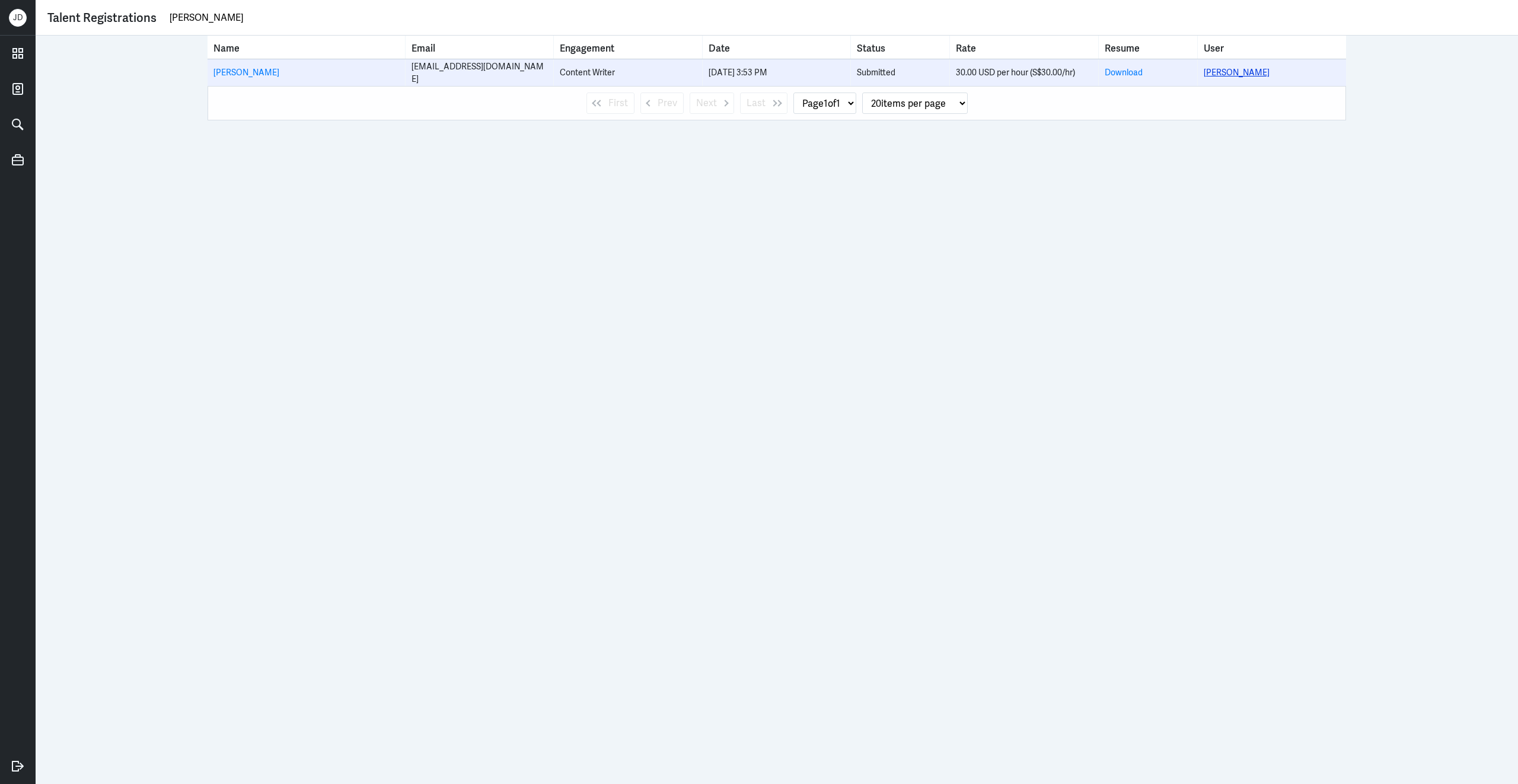
click at [1246, 70] on link "Animesh Pandey" at bounding box center [1237, 72] width 66 height 11
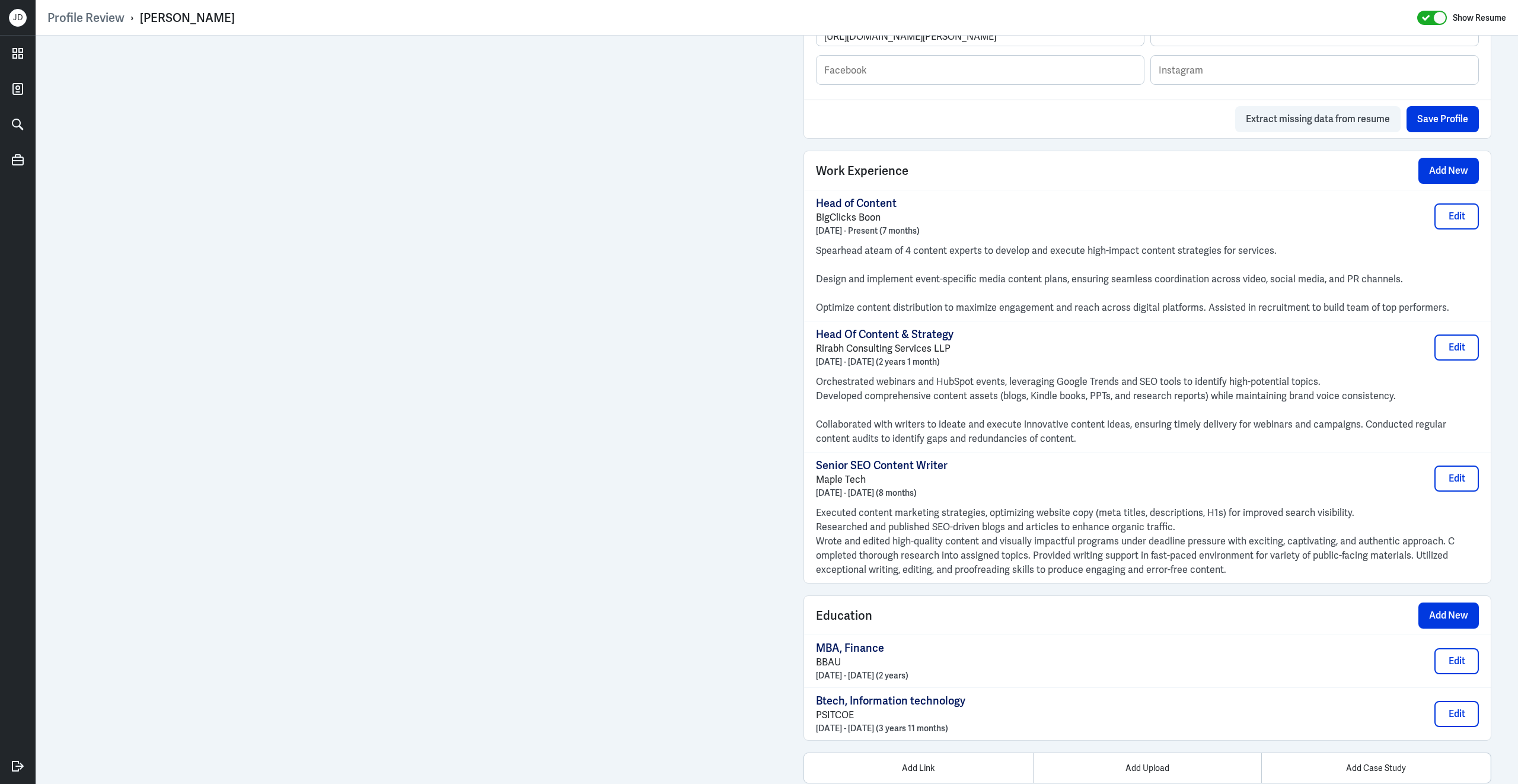
scroll to position [937, 0]
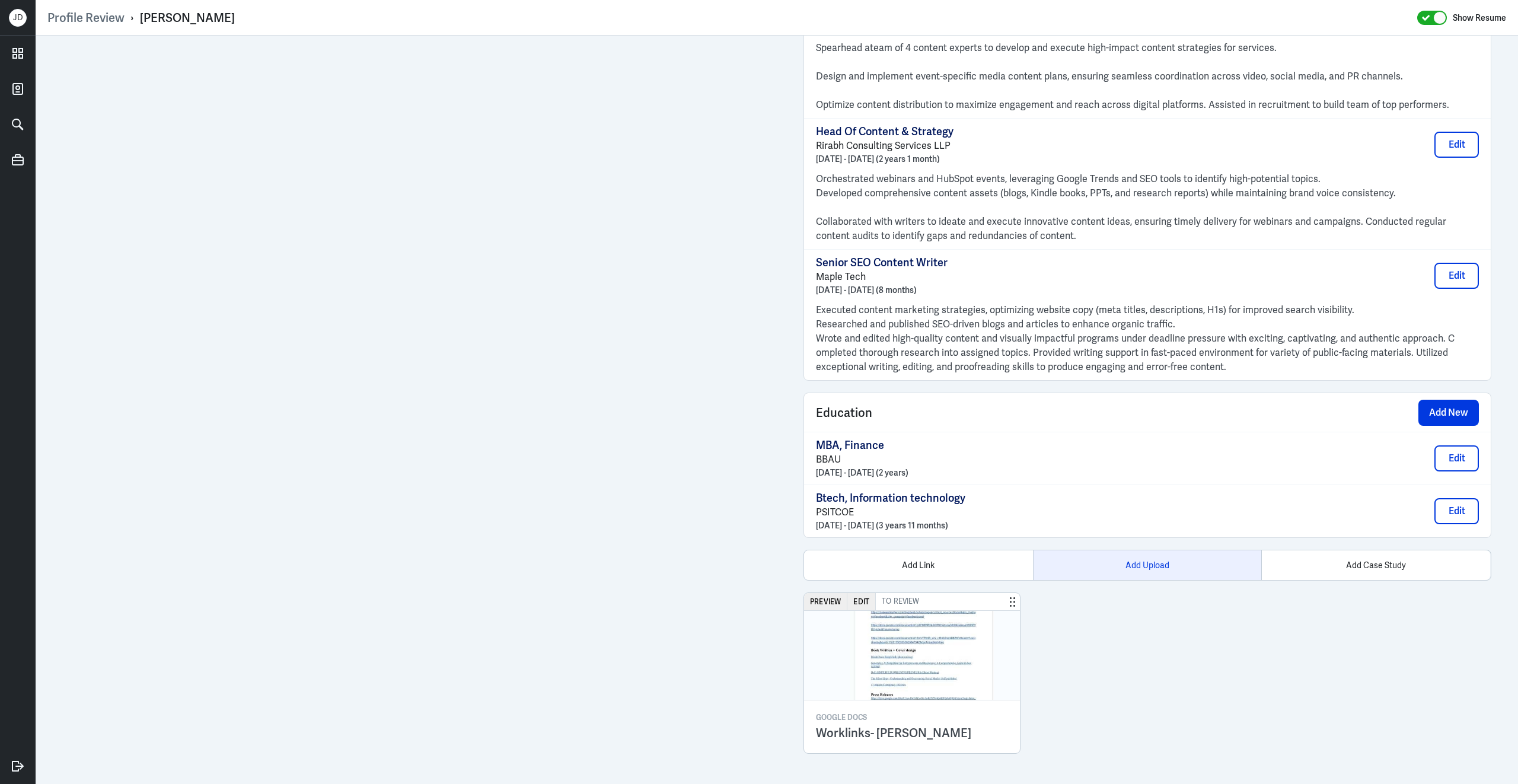
click at [1165, 561] on div "Add Upload" at bounding box center [1148, 565] width 229 height 30
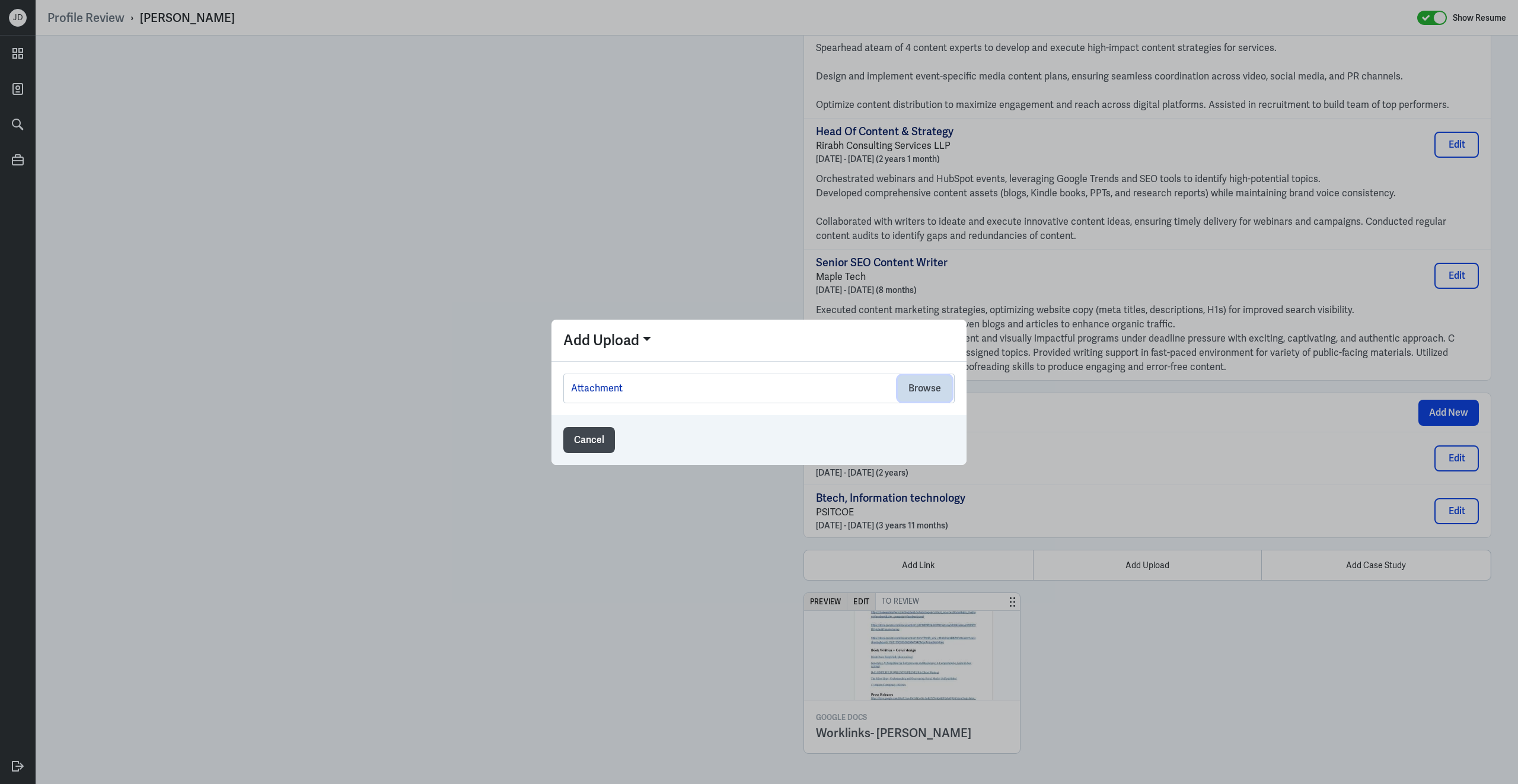
click at [914, 389] on button "Browse" at bounding box center [925, 388] width 54 height 26
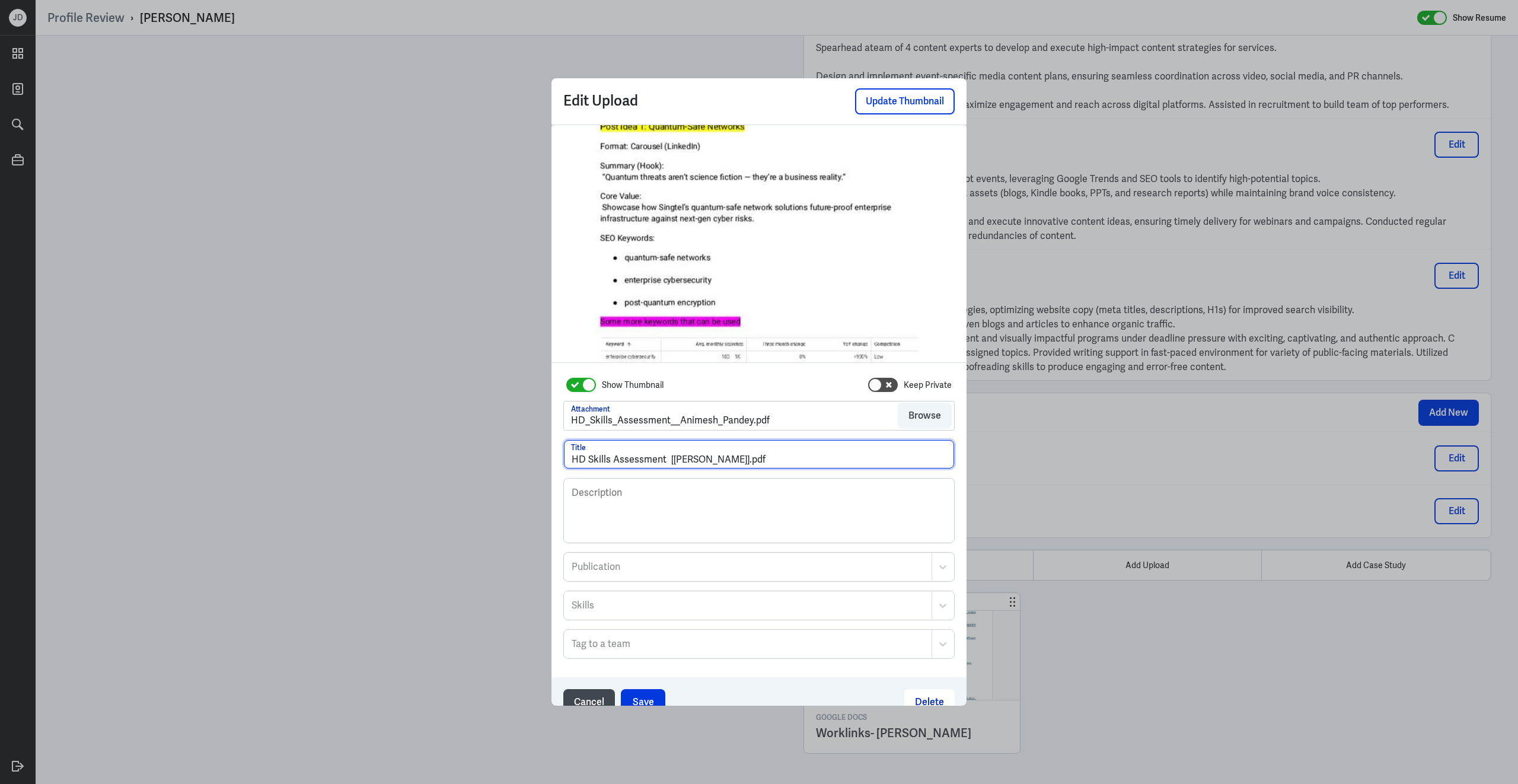
click at [673, 457] on input "HD Skills Assessment [Animesh Pandey].pdf" at bounding box center [759, 454] width 390 height 28
drag, startPoint x: 743, startPoint y: 463, endPoint x: 815, endPoint y: 463, distance: 72.0
click at [815, 463] on input "HD Skills Assessment - Animesh Pandey].pdf" at bounding box center [759, 454] width 390 height 28
type input "HD Skills Assessment - Animesh Pandey"
click at [644, 700] on button "Save" at bounding box center [642, 702] width 44 height 26
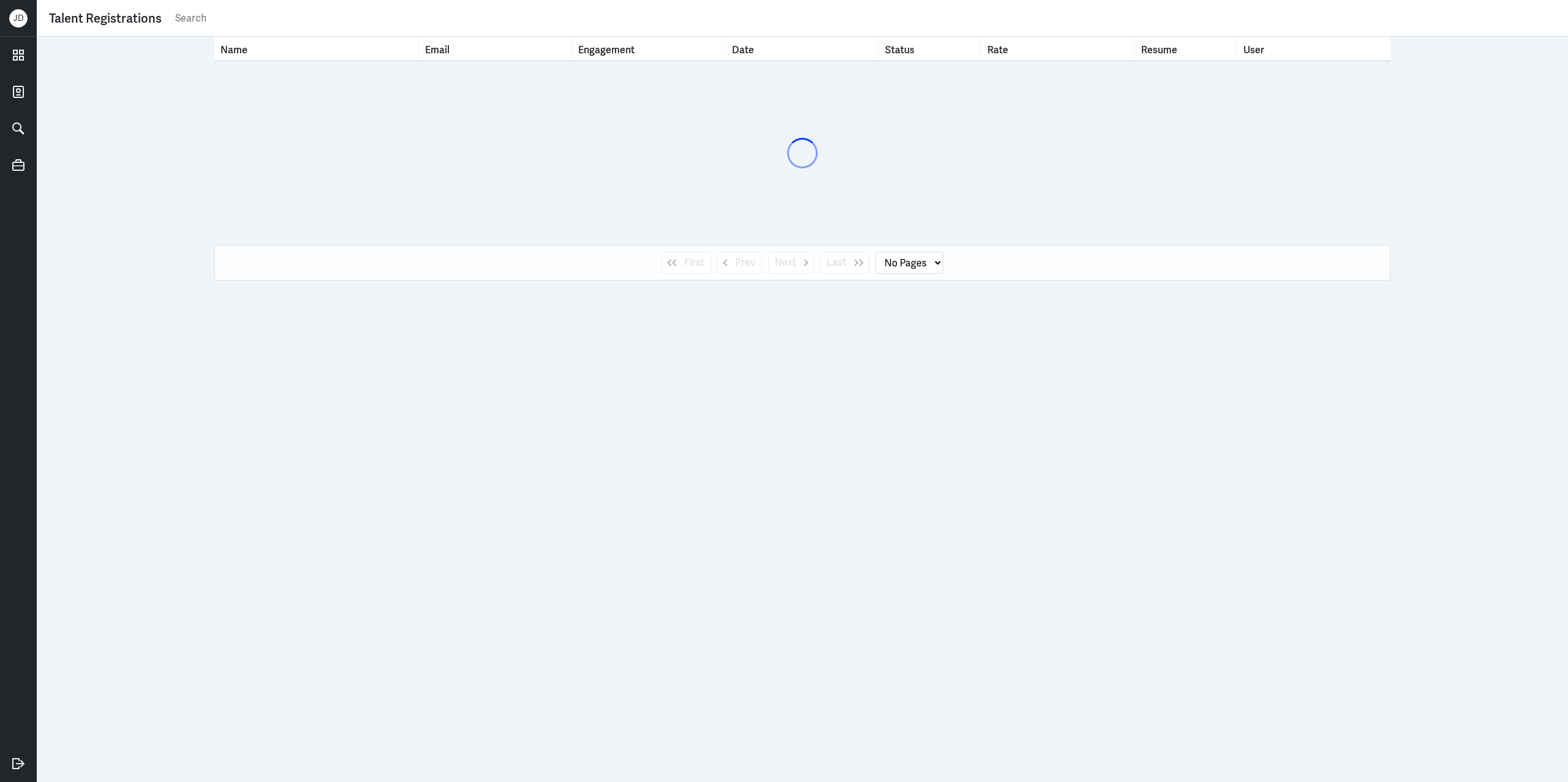
select select "1"
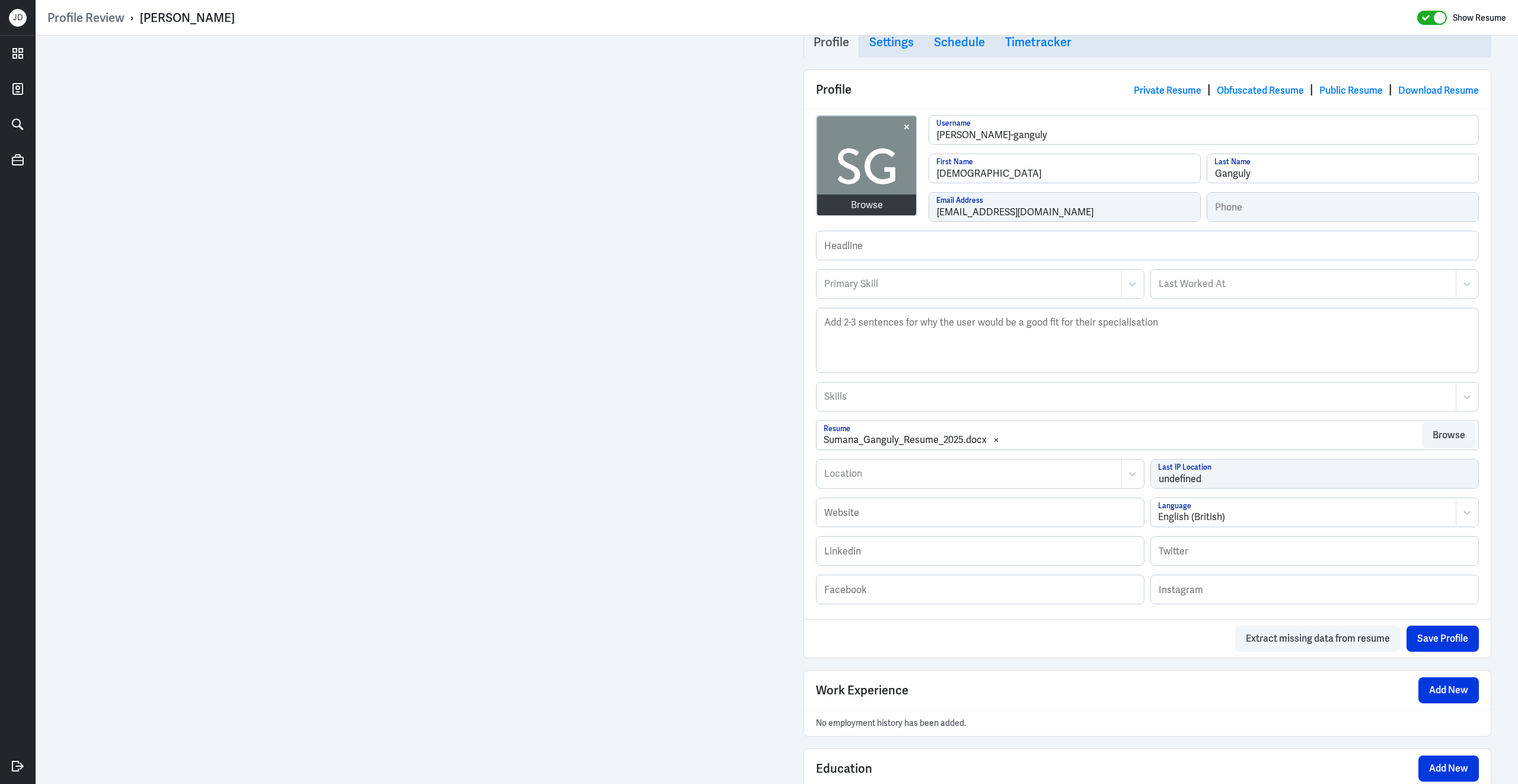
scroll to position [496, 0]
